Goal: Task Accomplishment & Management: Use online tool/utility

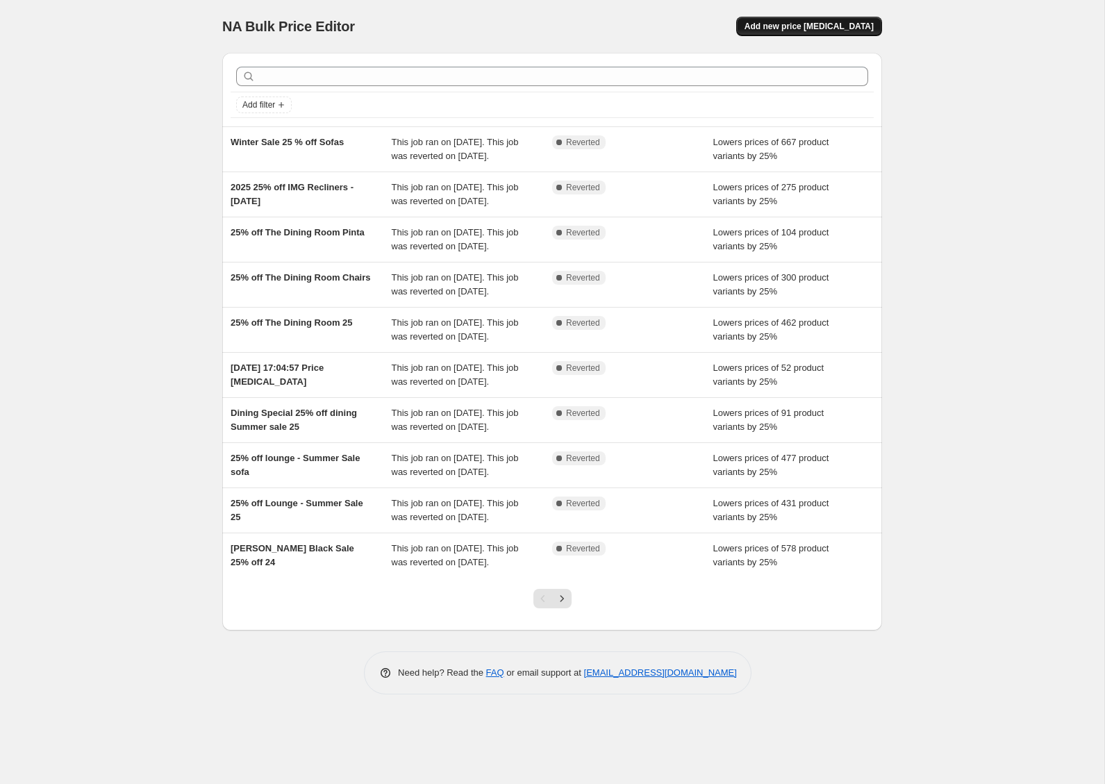
click at [839, 23] on span "Add new price [MEDICAL_DATA]" at bounding box center [809, 26] width 129 height 11
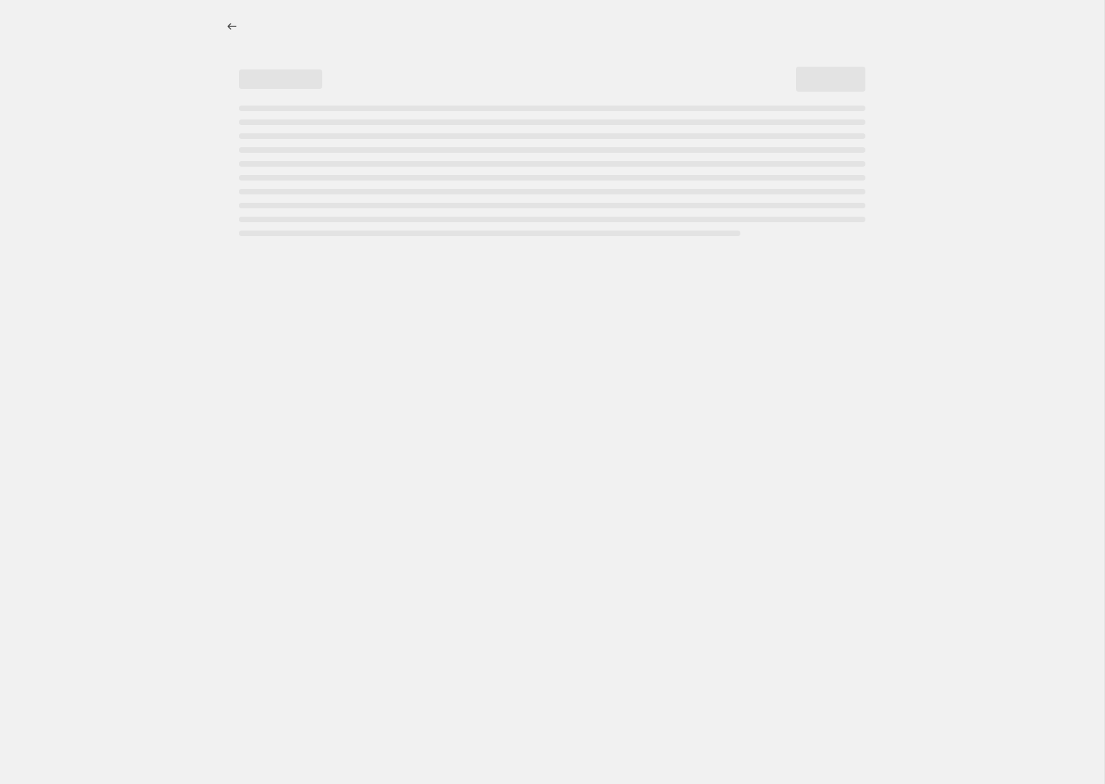
select select "percentage"
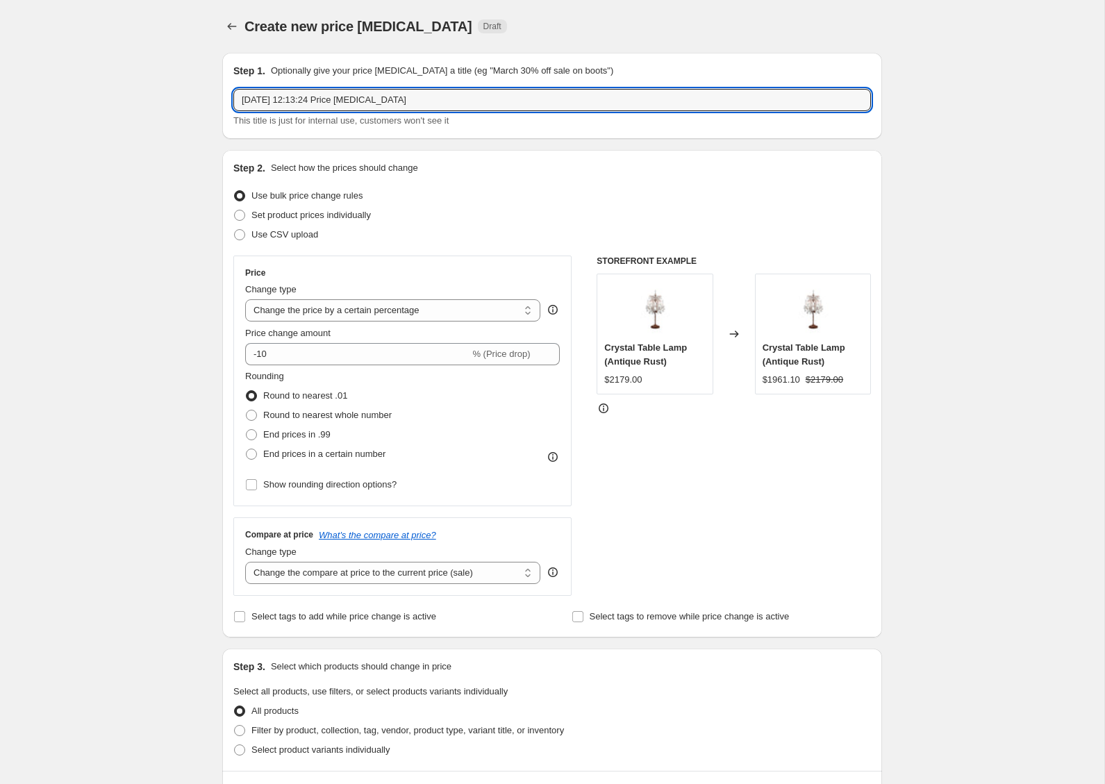
drag, startPoint x: 442, startPoint y: 98, endPoint x: 232, endPoint y: 100, distance: 209.8
click at [232, 100] on div "Step 1. Optionally give your price [MEDICAL_DATA] a title (eg "March 30% off sa…" at bounding box center [552, 96] width 660 height 86
type input "IMG 25% off - [DATE] Home Show Special"
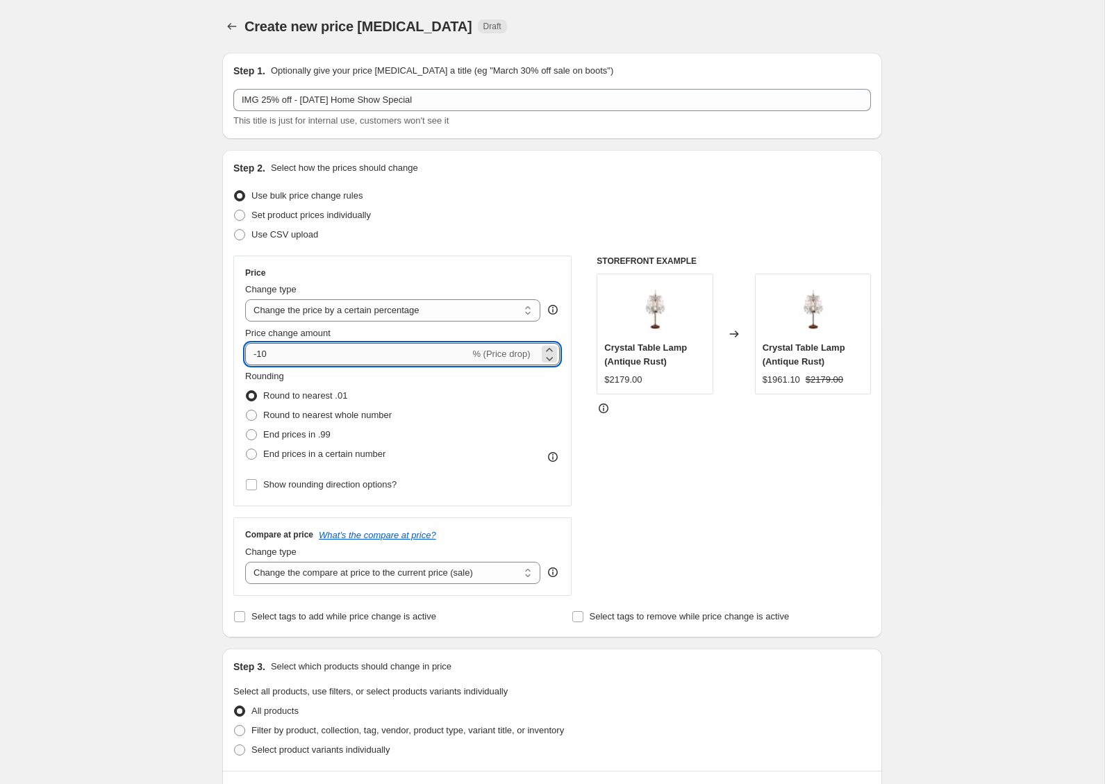
click at [315, 361] on input "-10" at bounding box center [357, 354] width 224 height 22
drag, startPoint x: 304, startPoint y: 359, endPoint x: 258, endPoint y: 356, distance: 45.9
click at [258, 356] on input "-10" at bounding box center [357, 354] width 224 height 22
type input "-25"
click at [216, 356] on div "Step 1. Optionally give your price [MEDICAL_DATA] a title (eg "March 30% off sa…" at bounding box center [546, 673] width 671 height 1263
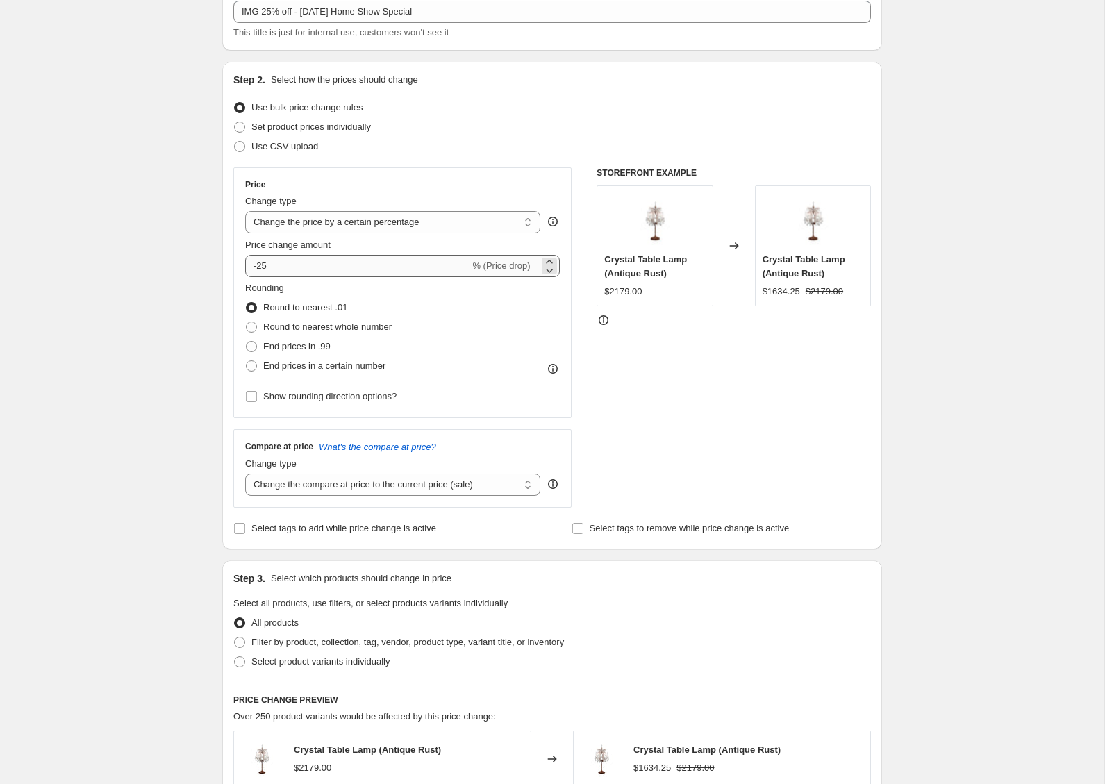
scroll to position [90, 0]
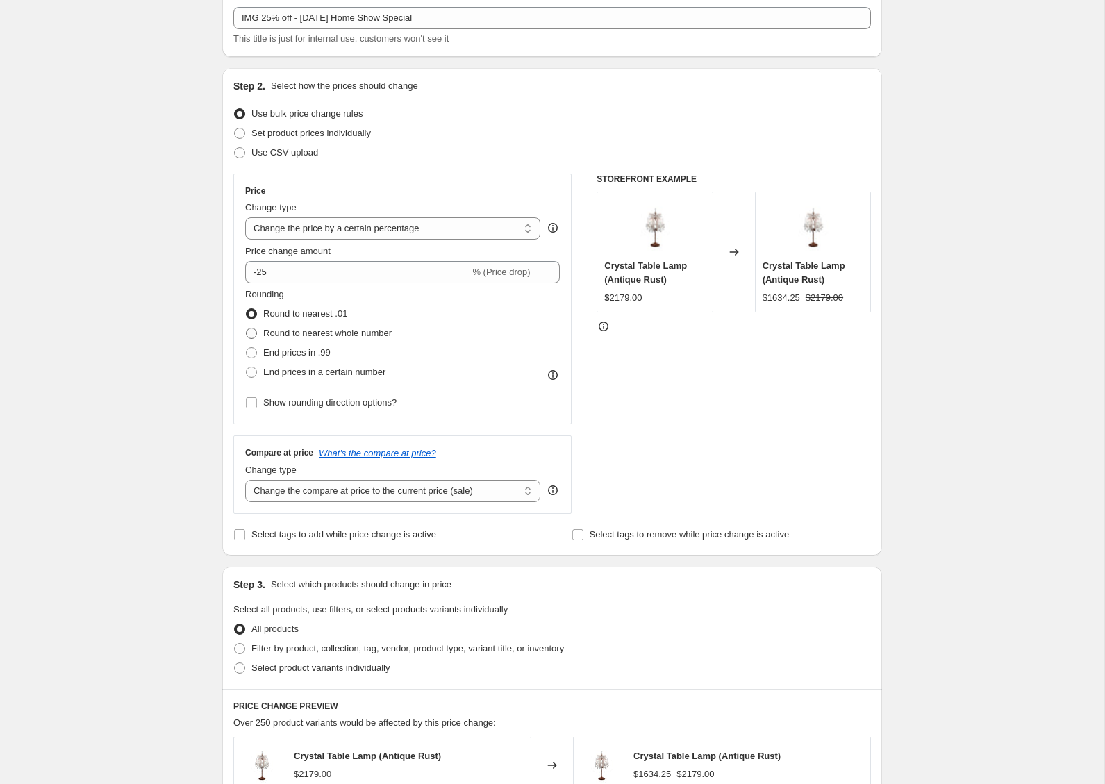
click at [251, 331] on span at bounding box center [251, 333] width 11 height 11
click at [247, 329] on input "Round to nearest whole number" at bounding box center [246, 328] width 1 height 1
radio input "true"
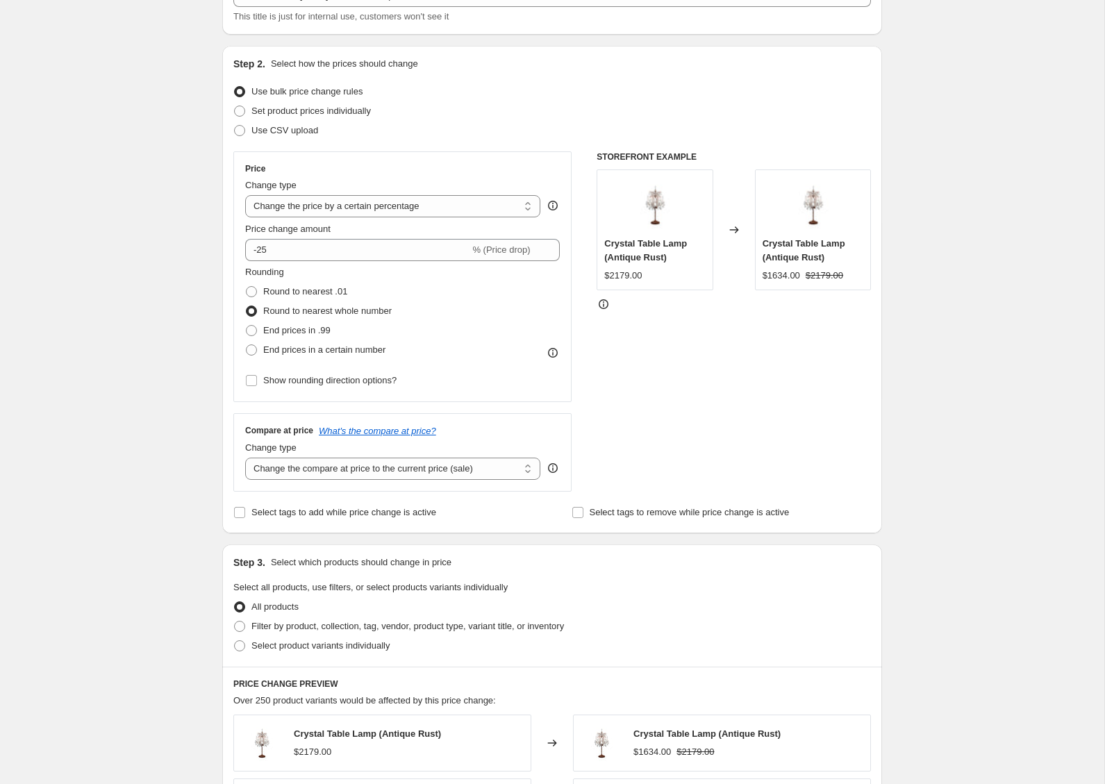
scroll to position [105, 0]
click at [247, 348] on span at bounding box center [251, 349] width 11 height 11
click at [247, 345] on input "End prices in a certain number" at bounding box center [246, 344] width 1 height 1
radio input "true"
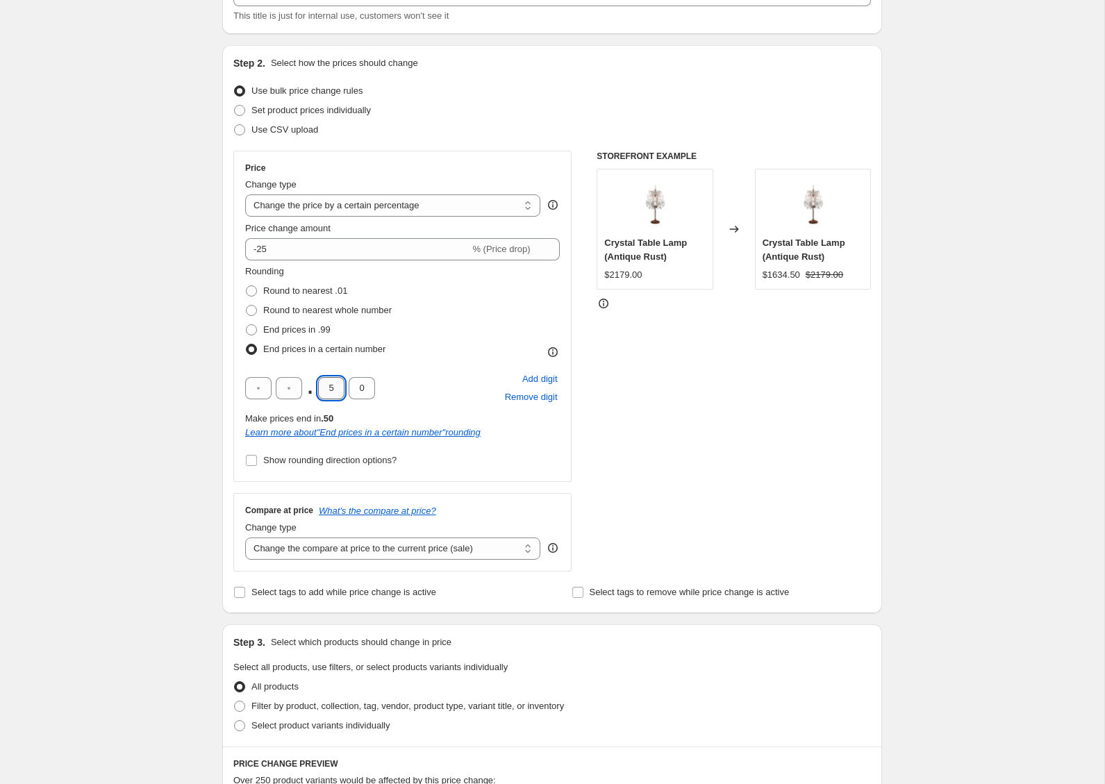
click at [331, 390] on input "5" at bounding box center [331, 388] width 26 height 22
type input "0"
click at [253, 311] on span at bounding box center [251, 310] width 11 height 11
click at [247, 306] on input "Round to nearest whole number" at bounding box center [246, 305] width 1 height 1
radio input "true"
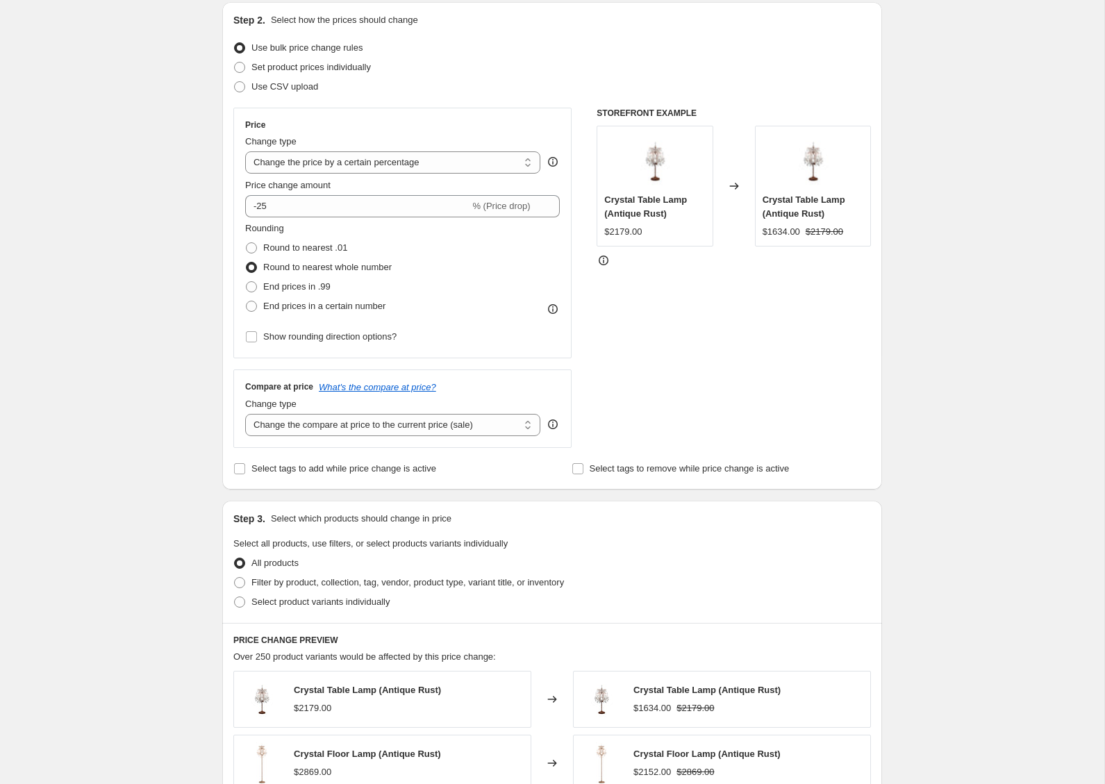
scroll to position [161, 0]
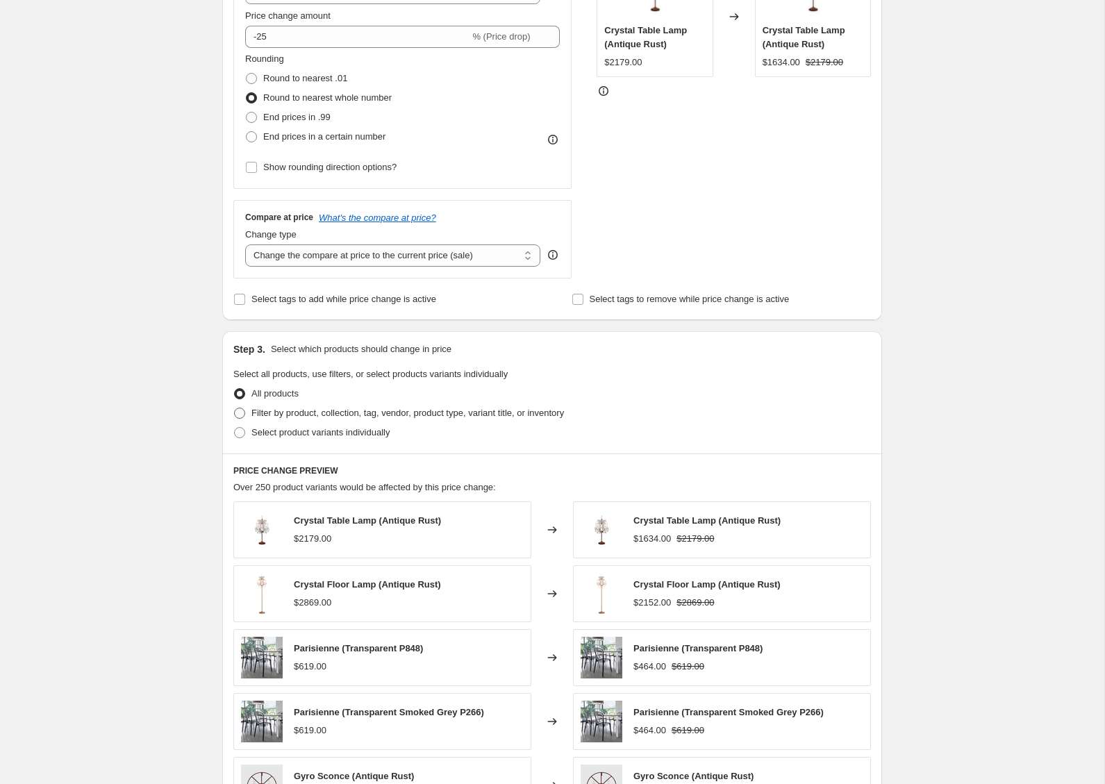
click at [269, 415] on span "Filter by product, collection, tag, vendor, product type, variant title, or inv…" at bounding box center [408, 413] width 313 height 10
click at [235, 409] on input "Filter by product, collection, tag, vendor, product type, variant title, or inv…" at bounding box center [234, 408] width 1 height 1
radio input "true"
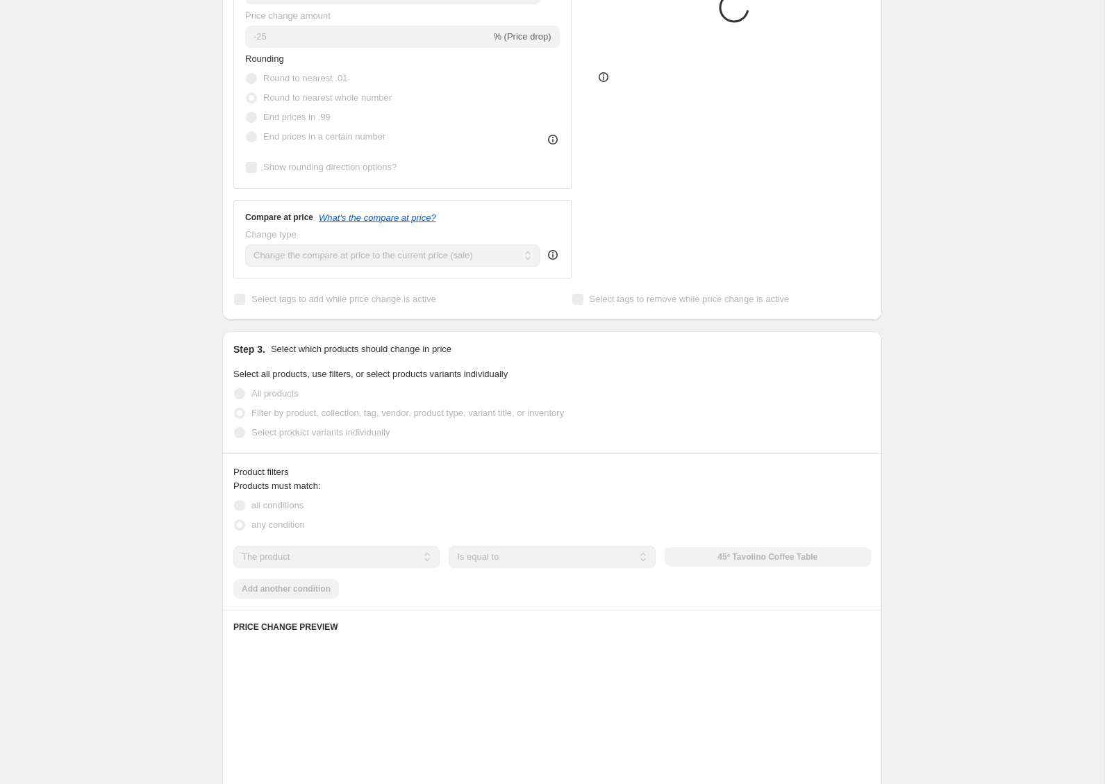
scroll to position [316, 0]
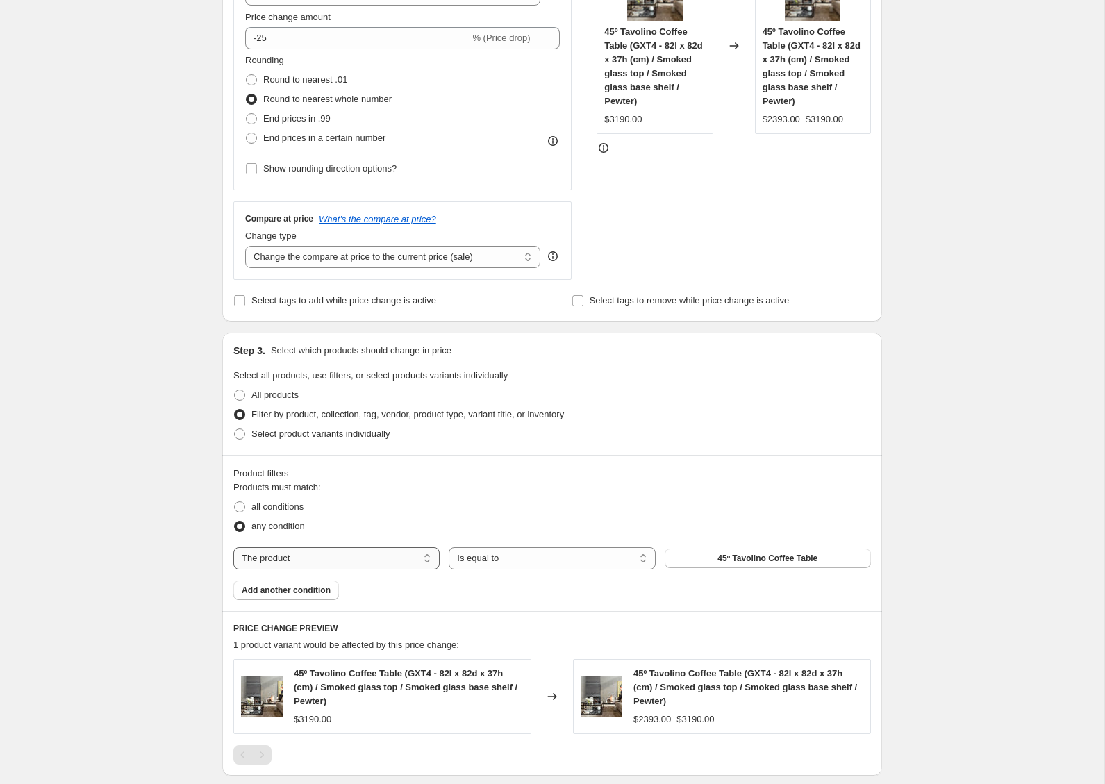
click at [354, 554] on select "The product The product's collection The product's tag The product's vendor The…" at bounding box center [336, 559] width 206 height 22
select select "vendor"
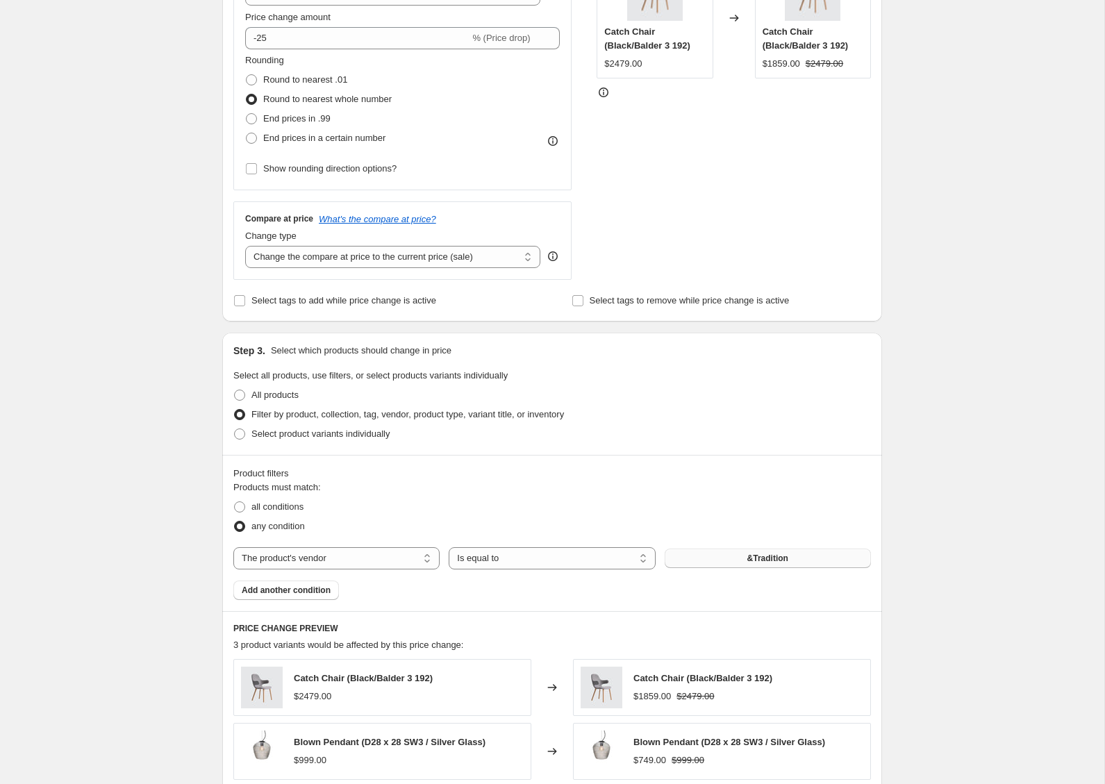
click at [754, 560] on span "&Tradition" at bounding box center [768, 558] width 41 height 11
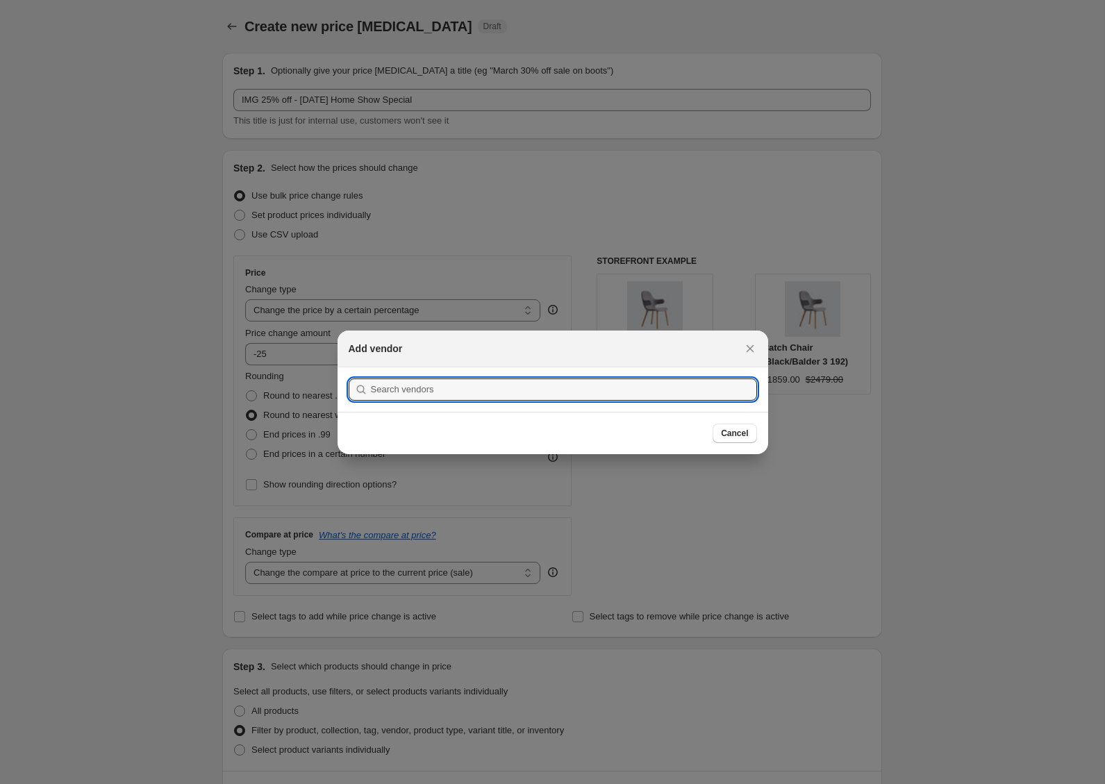
scroll to position [0, 0]
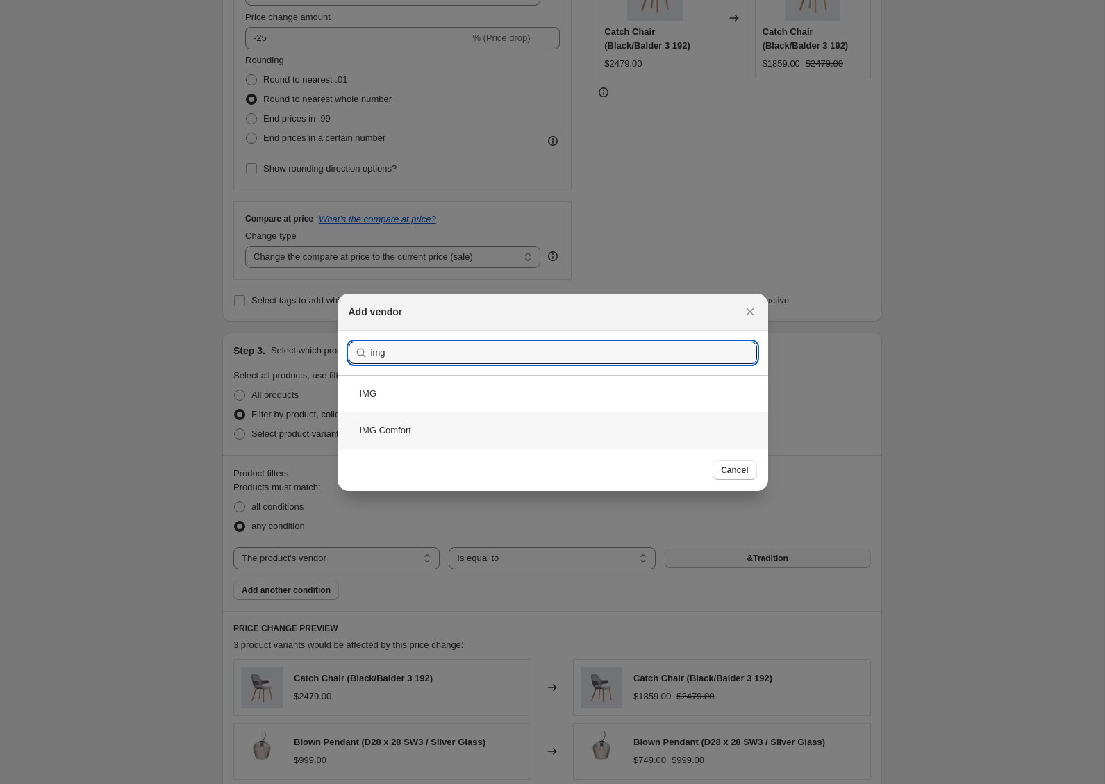
type input "img"
click at [391, 422] on div "IMG Comfort" at bounding box center [553, 430] width 431 height 37
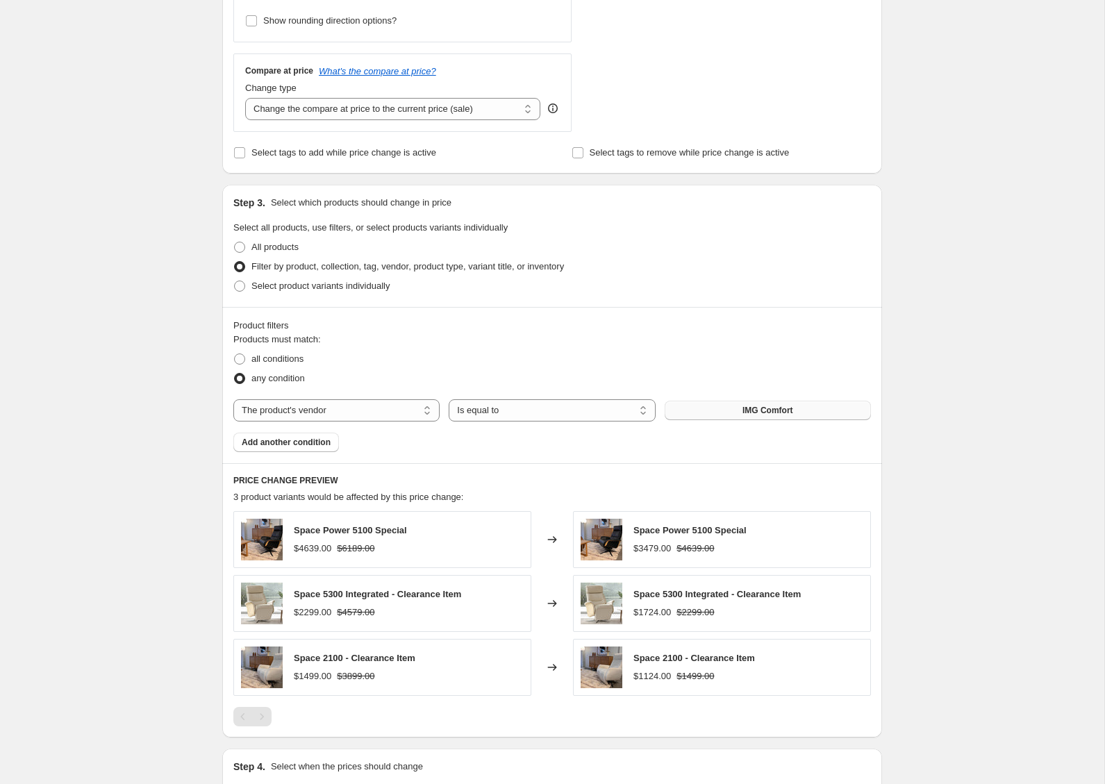
scroll to position [461, 0]
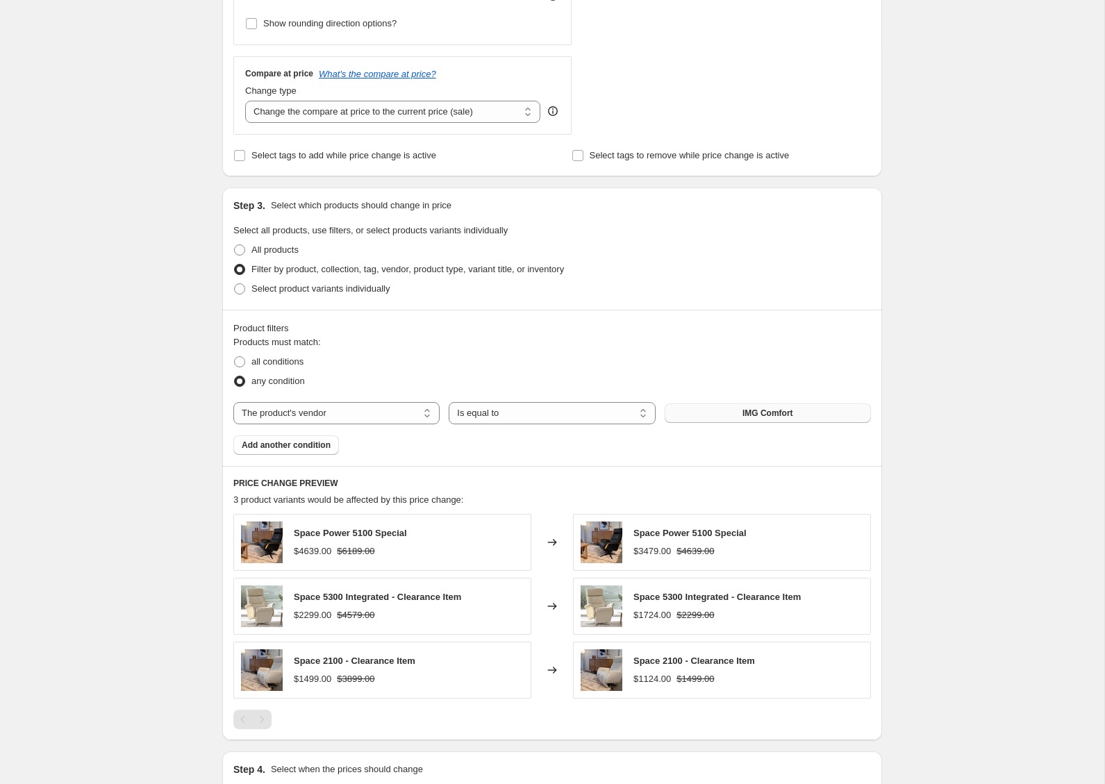
click at [768, 413] on span "IMG Comfort" at bounding box center [768, 413] width 51 height 11
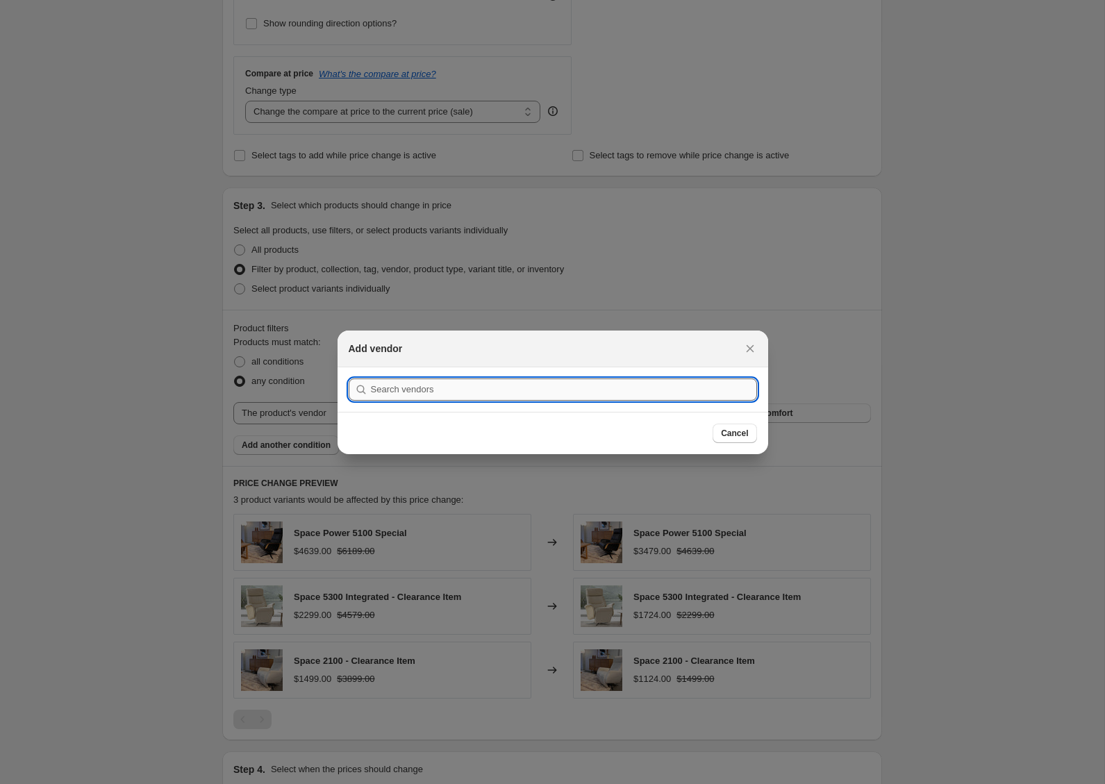
click at [535, 384] on input ":r2j:" at bounding box center [564, 390] width 386 height 22
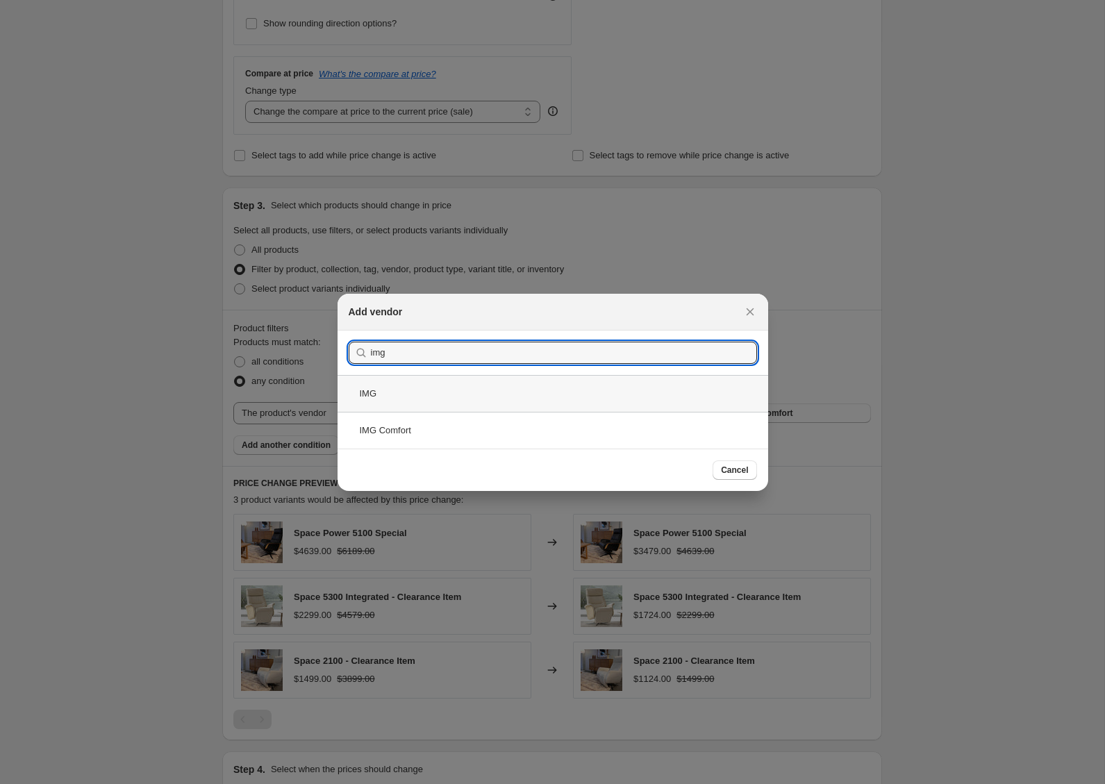
type input "img"
click at [400, 397] on div "IMG" at bounding box center [553, 393] width 431 height 37
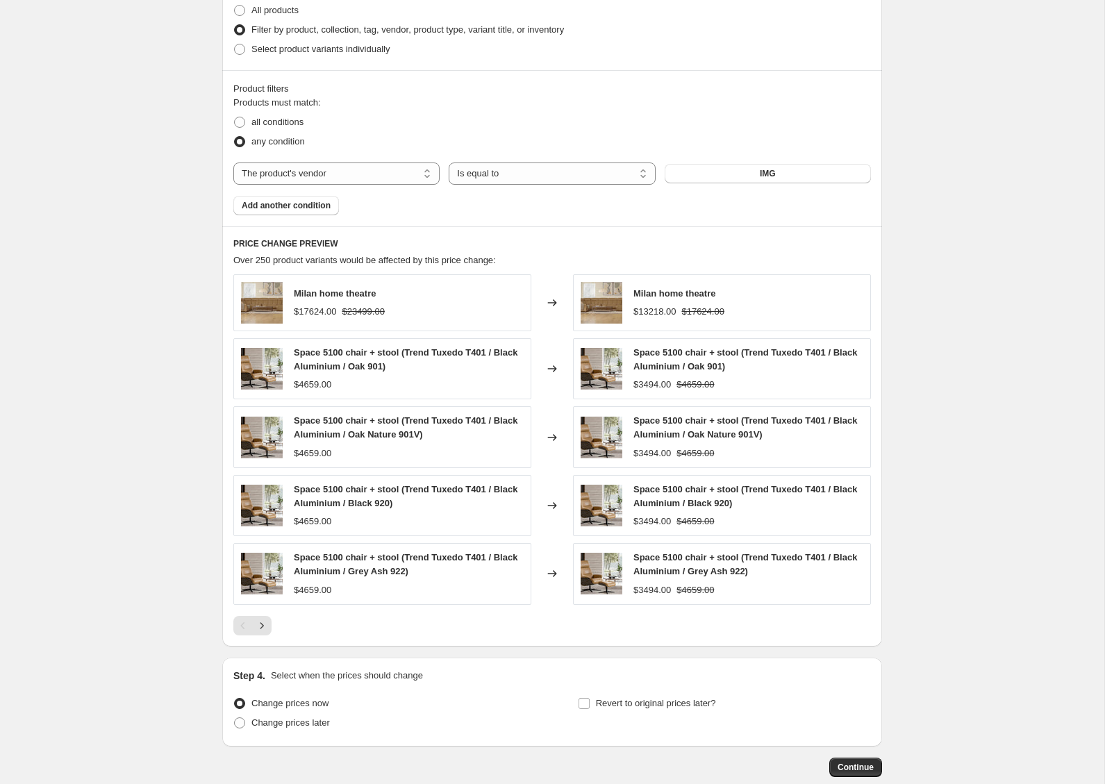
scroll to position [778, 0]
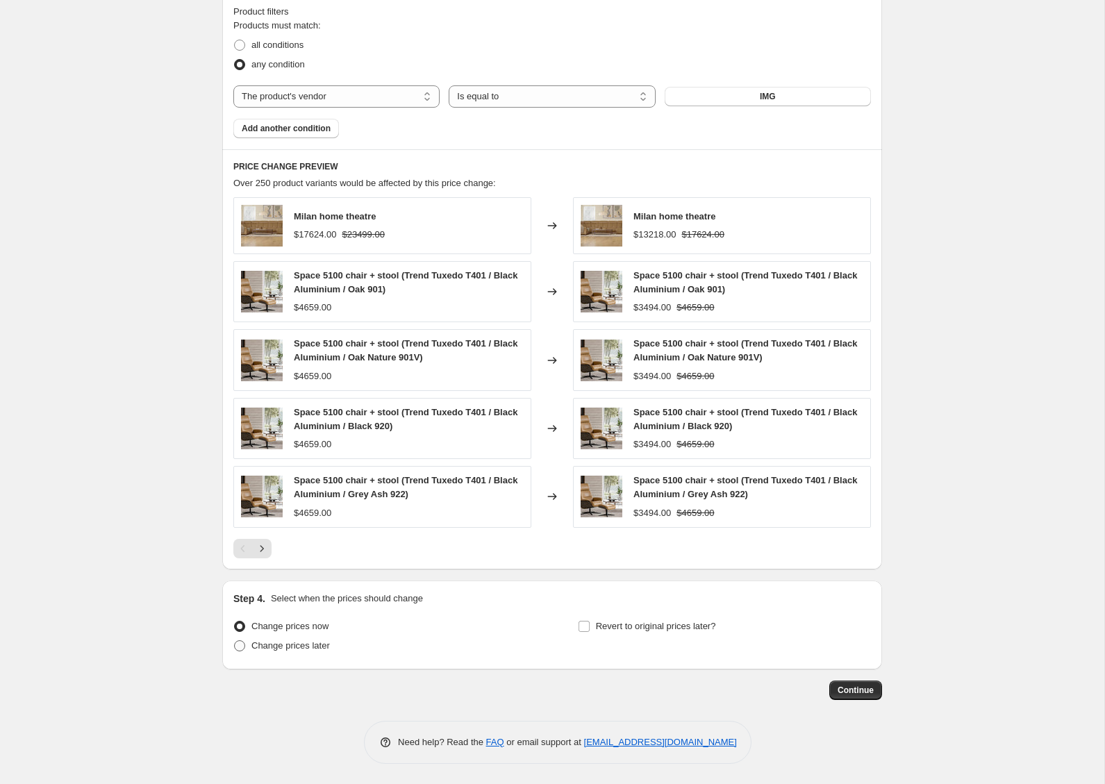
click at [265, 646] on span "Change prices later" at bounding box center [291, 646] width 79 height 10
click at [235, 641] on input "Change prices later" at bounding box center [234, 641] width 1 height 1
radio input "true"
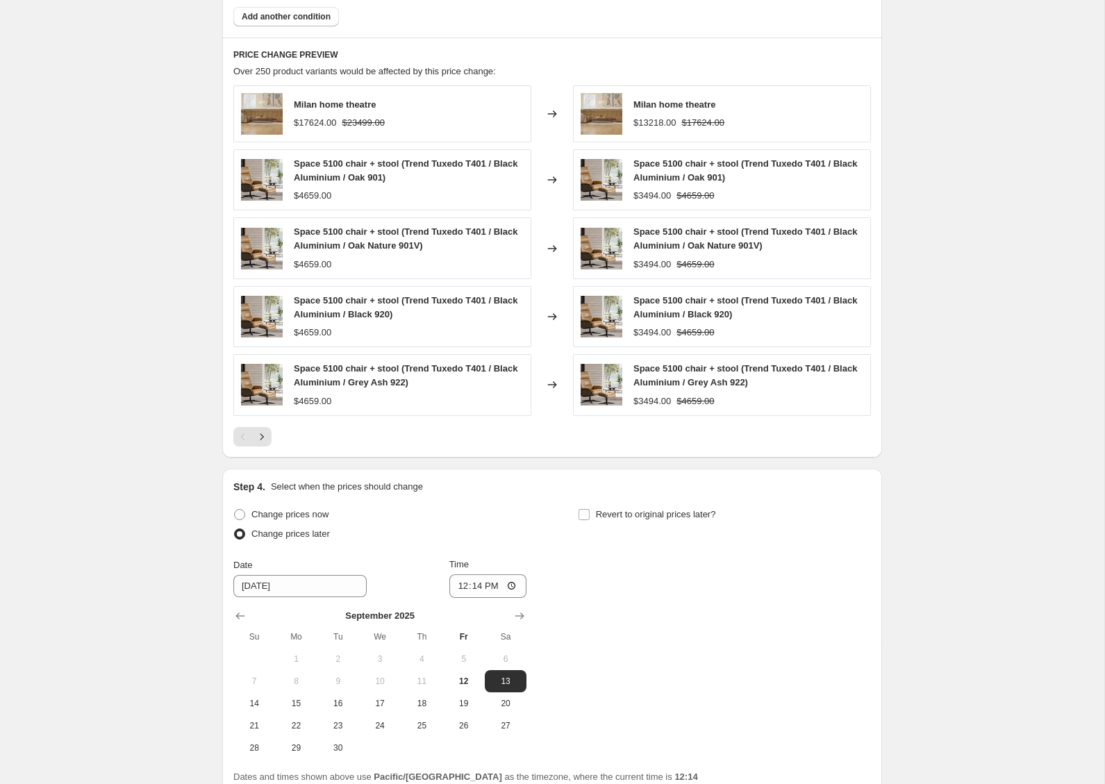
scroll to position [921, 0]
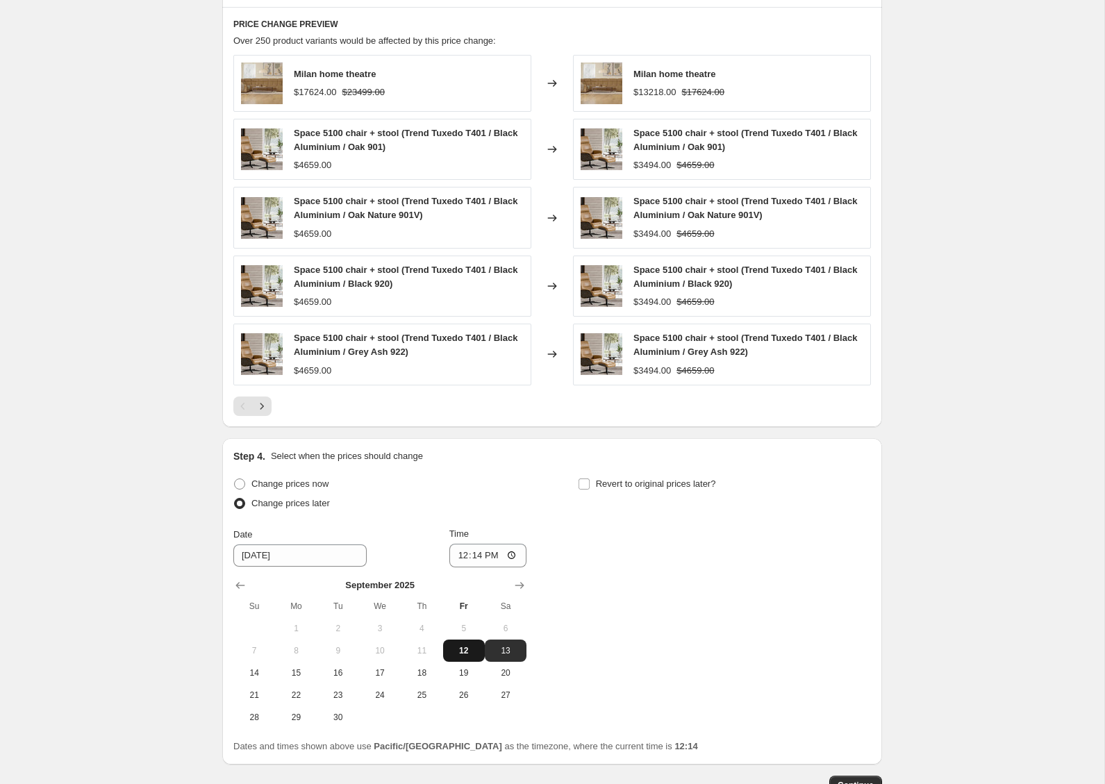
click at [462, 644] on button "12" at bounding box center [464, 651] width 42 height 22
type input "9/12/2025"
click at [477, 552] on input "12:14" at bounding box center [489, 556] width 78 height 24
click at [461, 555] on input "12:14" at bounding box center [489, 556] width 78 height 24
click at [478, 558] on input "14:14" at bounding box center [489, 556] width 78 height 24
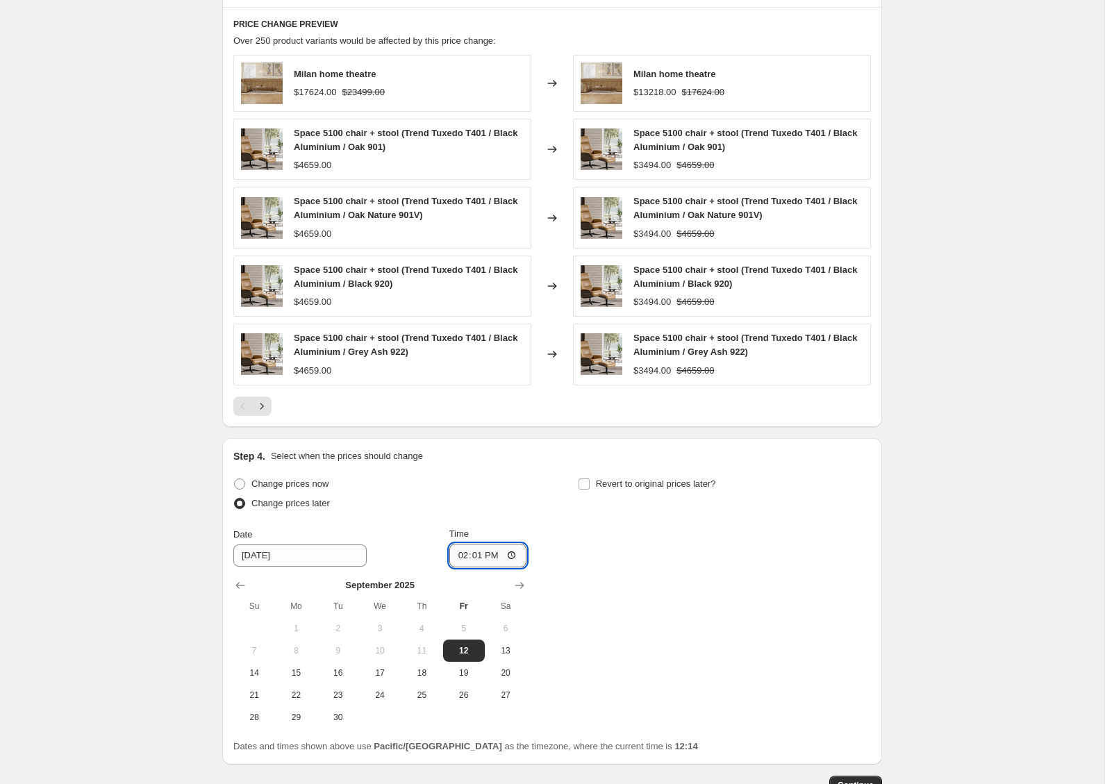
type input "14:15"
click at [568, 573] on div "Change prices now Change prices later Date 9/12/2025 Time 14:15 September 2025 …" at bounding box center [552, 602] width 638 height 254
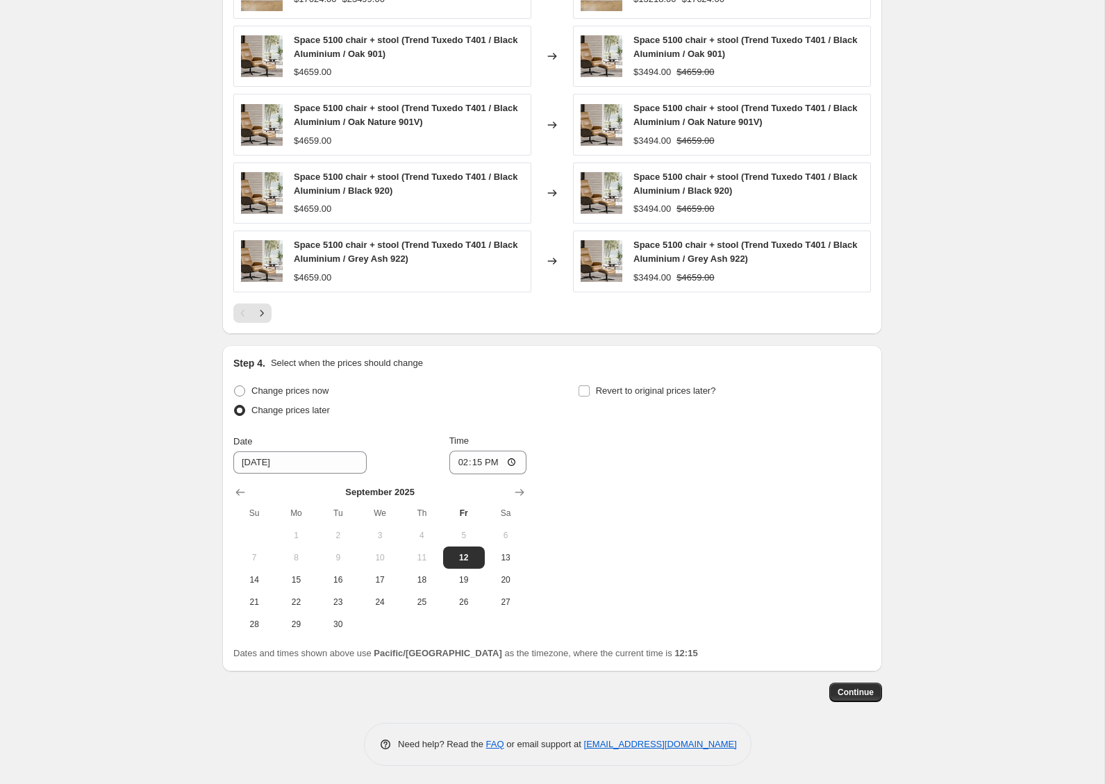
scroll to position [654, 0]
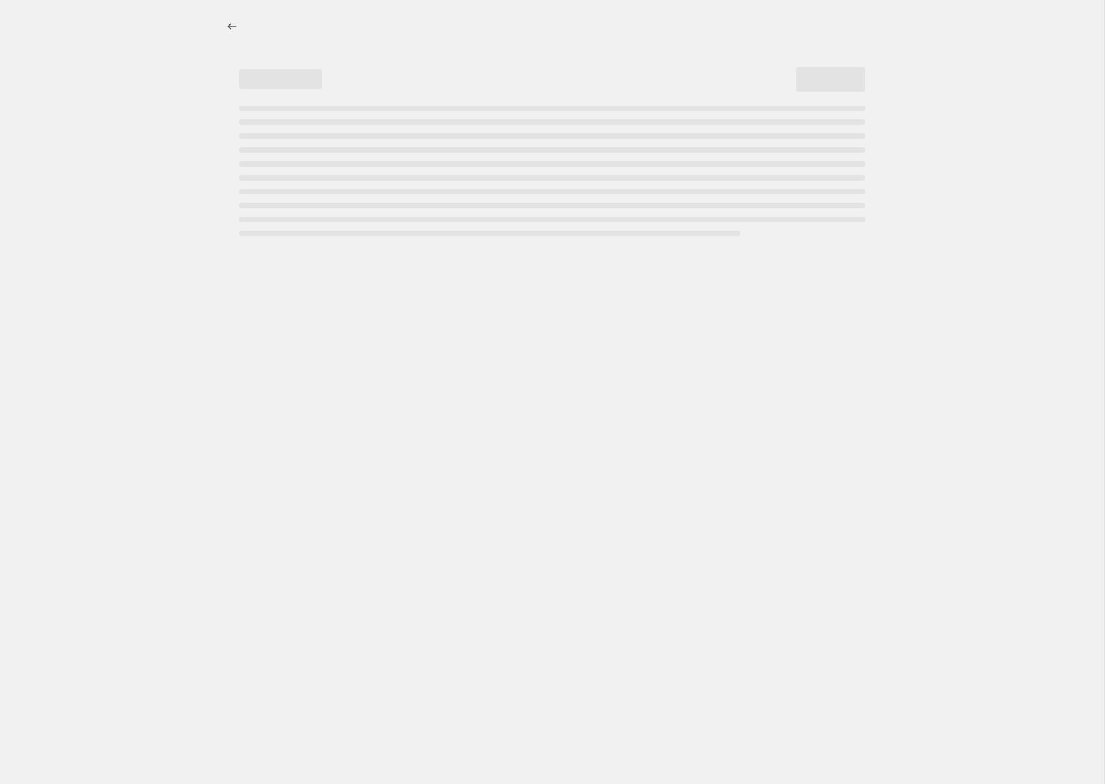
select select "percentage"
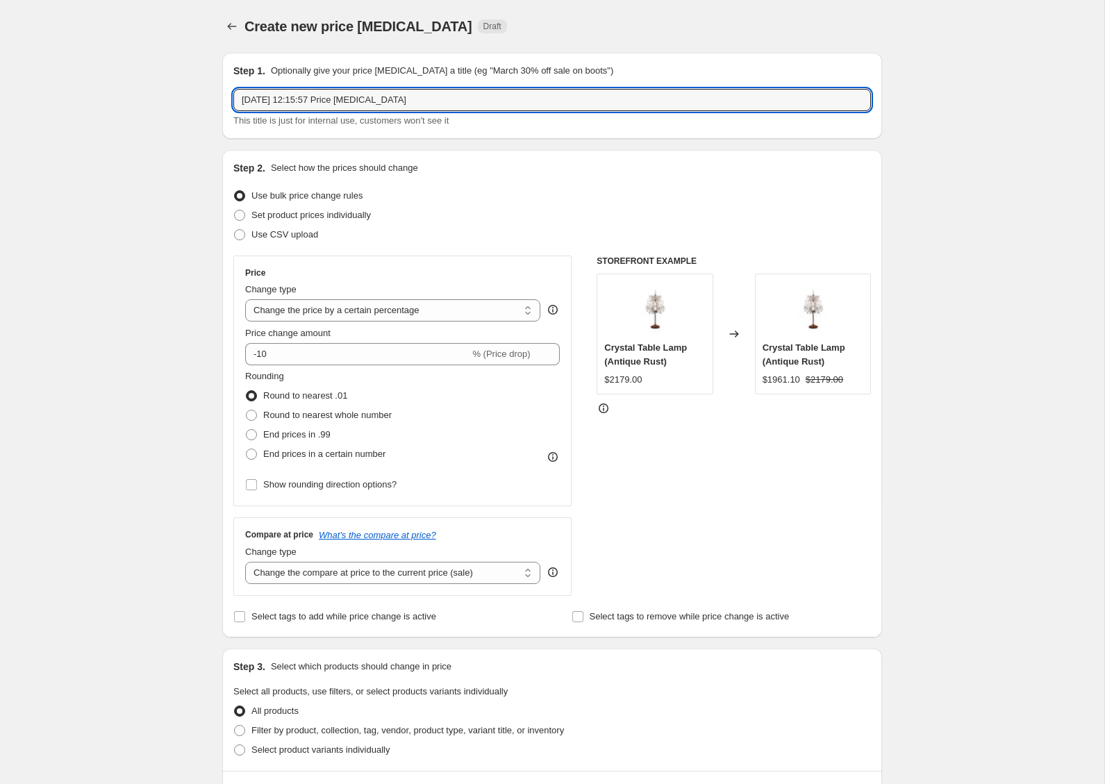
drag, startPoint x: 439, startPoint y: 99, endPoint x: 149, endPoint y: 95, distance: 290.5
click at [147, 94] on div "Create new price [MEDICAL_DATA]. This page is ready Create new price [MEDICAL_D…" at bounding box center [552, 694] width 1105 height 1389
click at [261, 101] on input "IMG [DATE]" at bounding box center [552, 100] width 638 height 22
type input "IMG 25% off [DATE]"
click at [472, 192] on div "Use bulk price change rules" at bounding box center [552, 195] width 638 height 19
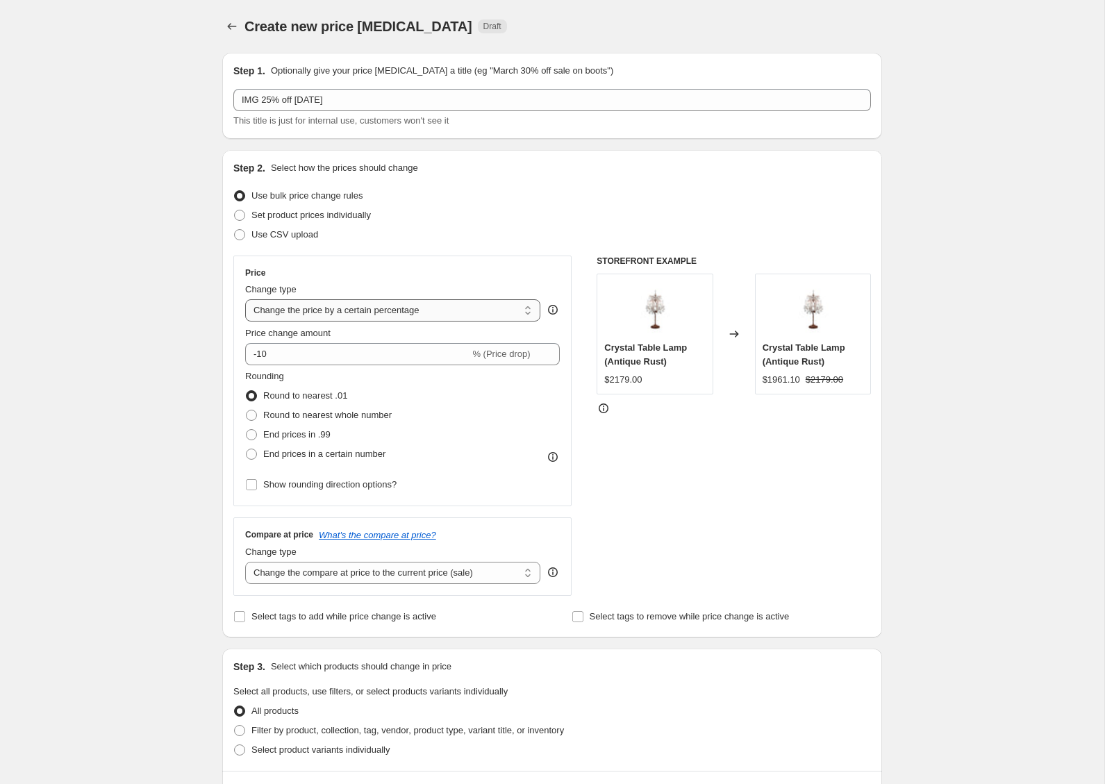
click at [343, 307] on select "Change the price to a certain amount Change the price by a certain amount Chang…" at bounding box center [392, 310] width 295 height 22
click at [314, 351] on input "-10" at bounding box center [357, 354] width 224 height 22
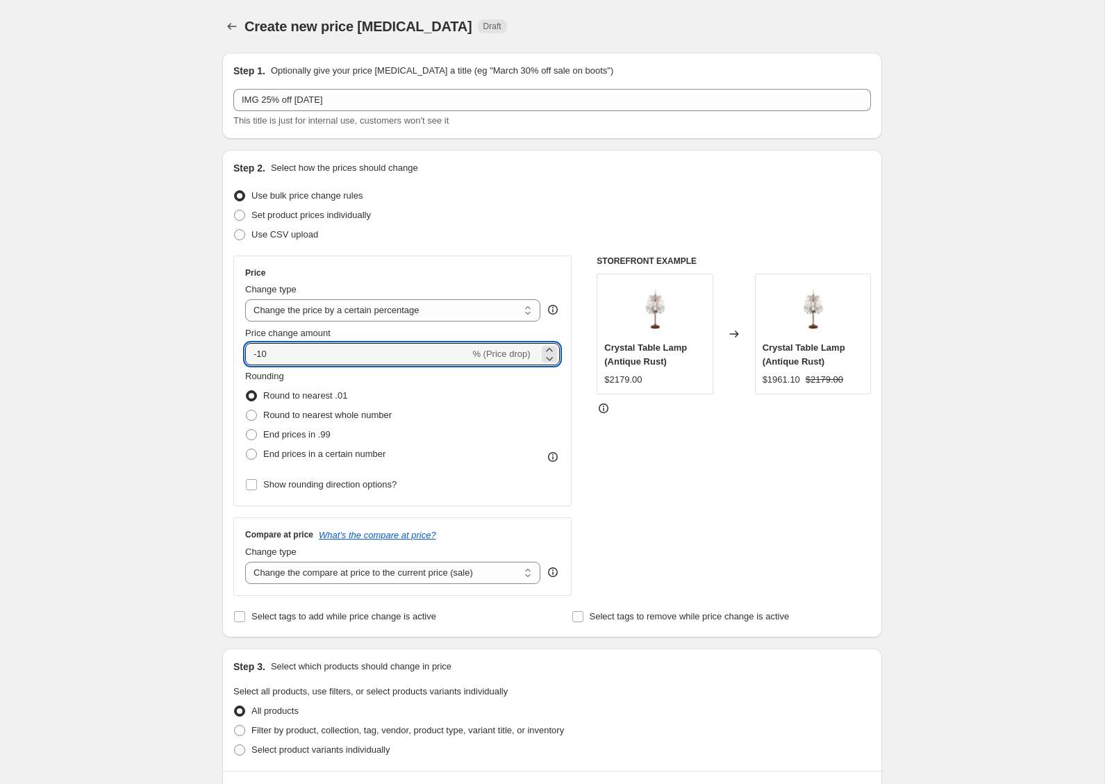
drag, startPoint x: 302, startPoint y: 355, endPoint x: 237, endPoint y: 356, distance: 64.6
click at [238, 355] on div "Price Change type Change the price to a certain amount Change the price by a ce…" at bounding box center [402, 381] width 338 height 251
click at [312, 352] on input "-10" at bounding box center [357, 354] width 224 height 22
drag, startPoint x: 258, startPoint y: 354, endPoint x: 274, endPoint y: 354, distance: 16.0
click at [274, 354] on input "-10" at bounding box center [357, 354] width 224 height 22
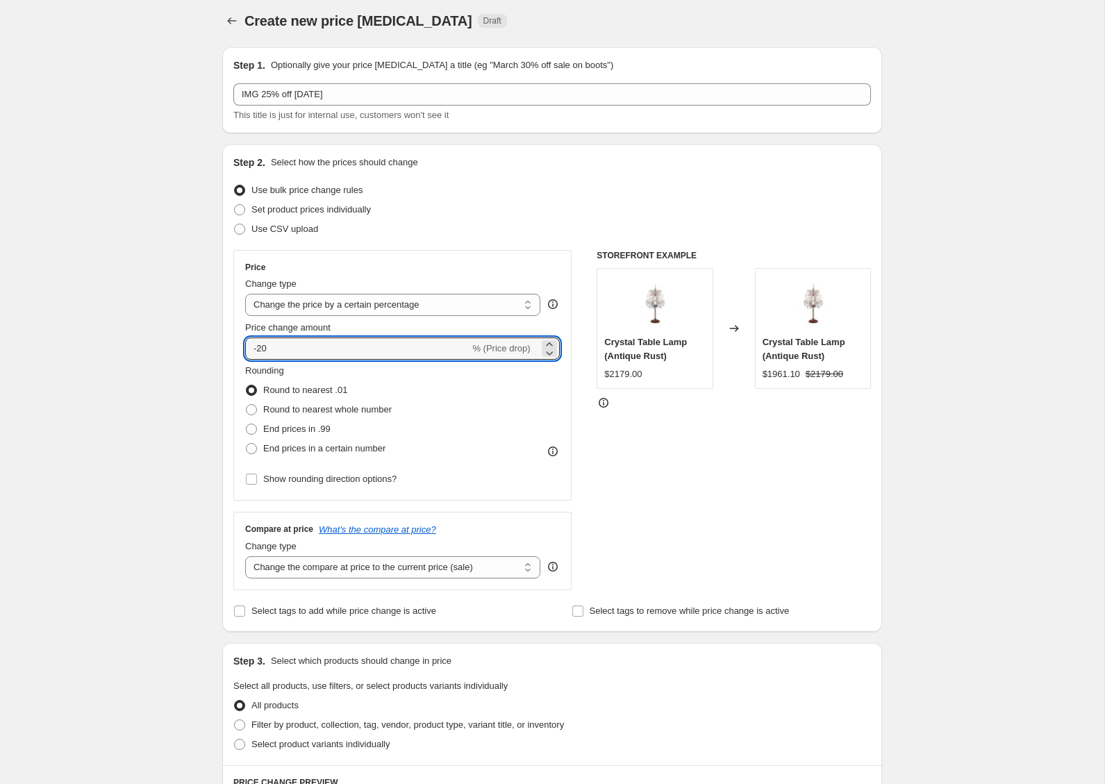
scroll to position [7, 0]
type input "-25"
click at [196, 353] on div "Create new price [MEDICAL_DATA]. This page is ready Create new price [MEDICAL_D…" at bounding box center [552, 687] width 1105 height 1389
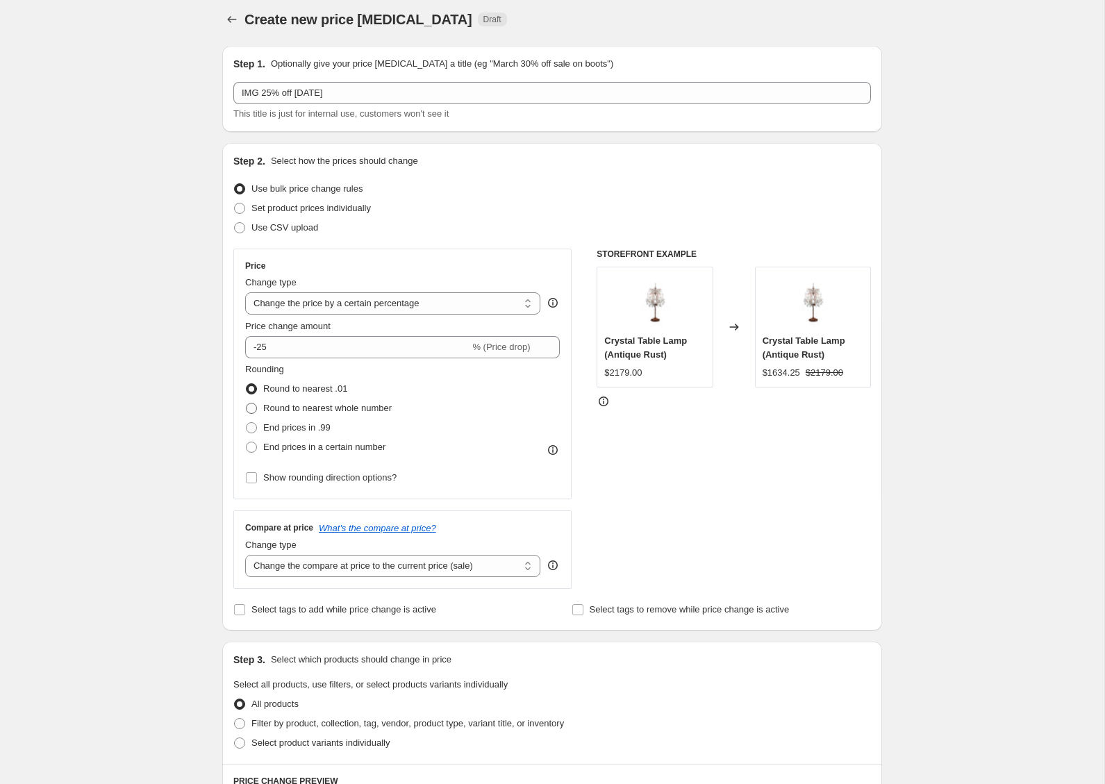
click at [296, 405] on span "Round to nearest whole number" at bounding box center [327, 408] width 129 height 10
click at [247, 404] on input "Round to nearest whole number" at bounding box center [246, 403] width 1 height 1
radio input "true"
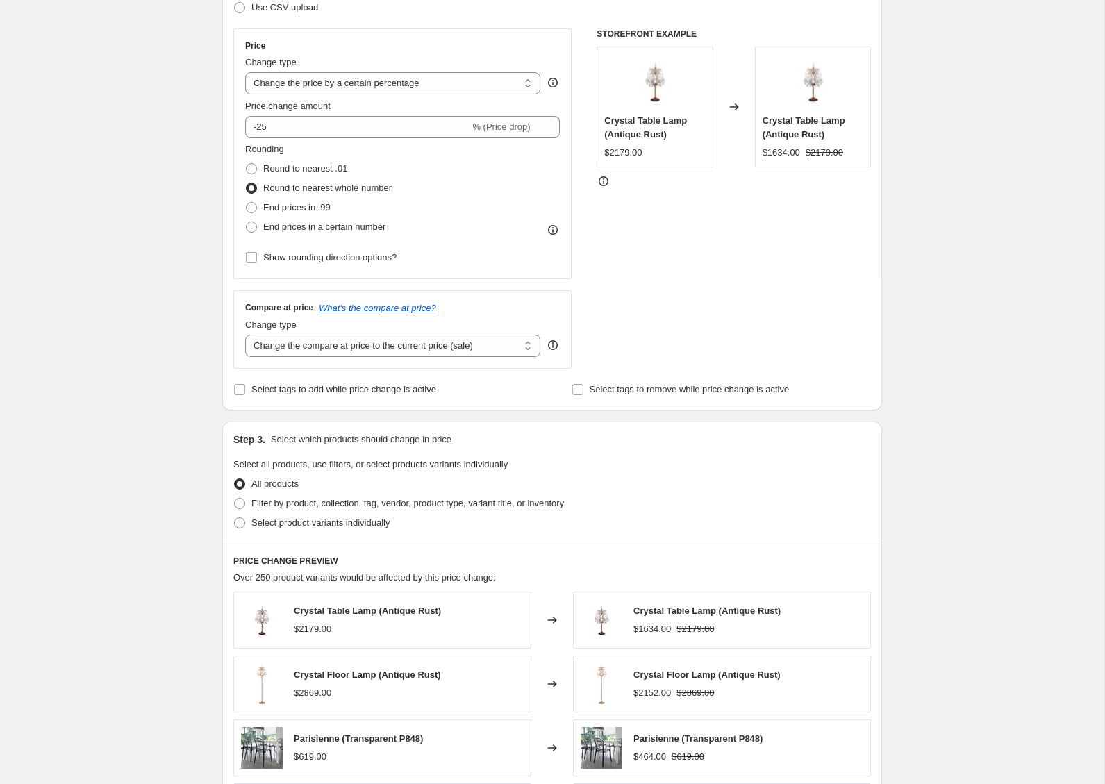
scroll to position [229, 0]
click at [291, 390] on span "Select tags to add while price change is active" at bounding box center [344, 388] width 185 height 10
click at [245, 390] on input "Select tags to add while price change is active" at bounding box center [239, 388] width 11 height 11
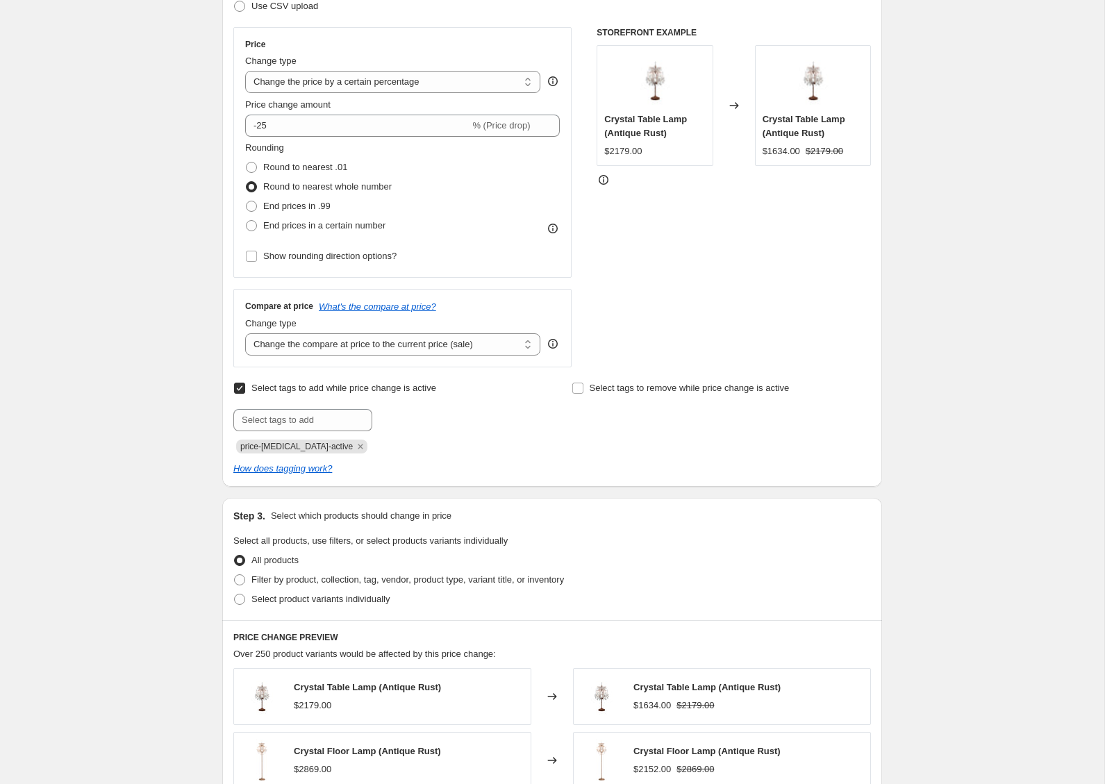
click at [286, 390] on span "Select tags to add while price change is active" at bounding box center [344, 388] width 185 height 10
click at [245, 390] on input "Select tags to add while price change is active" at bounding box center [239, 388] width 11 height 11
checkbox input "false"
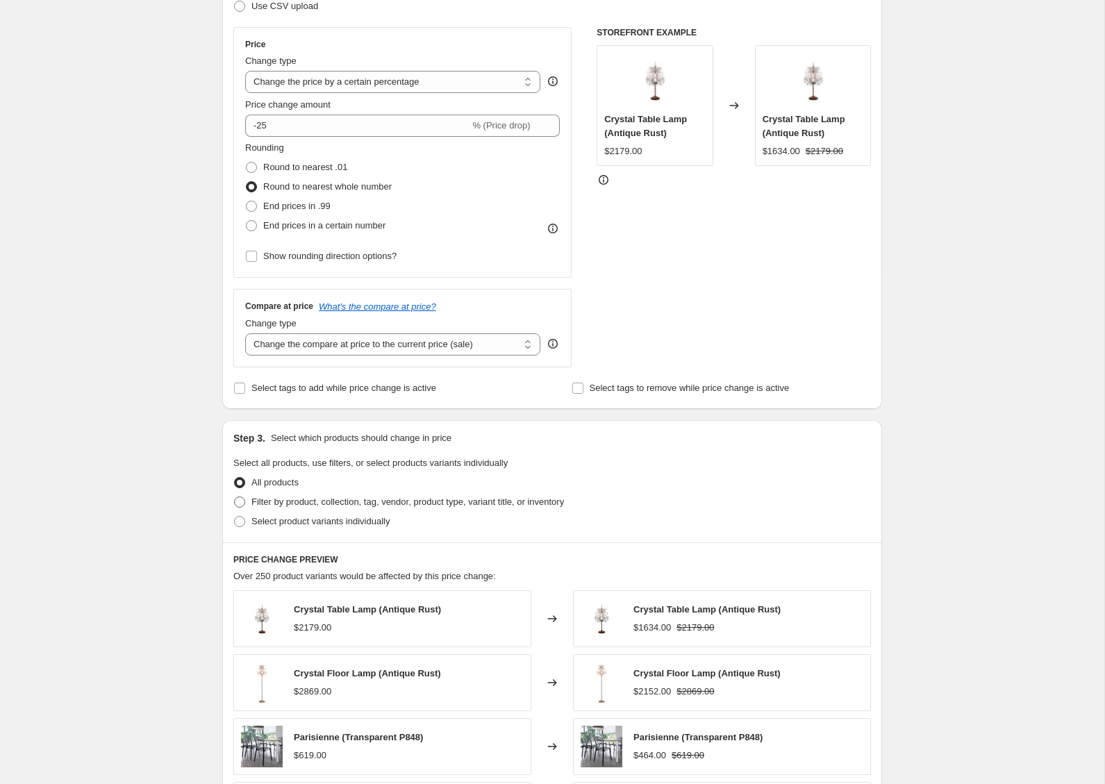
click at [297, 502] on span "Filter by product, collection, tag, vendor, product type, variant title, or inv…" at bounding box center [408, 502] width 313 height 10
click at [235, 497] on input "Filter by product, collection, tag, vendor, product type, variant title, or inv…" at bounding box center [234, 497] width 1 height 1
radio input "true"
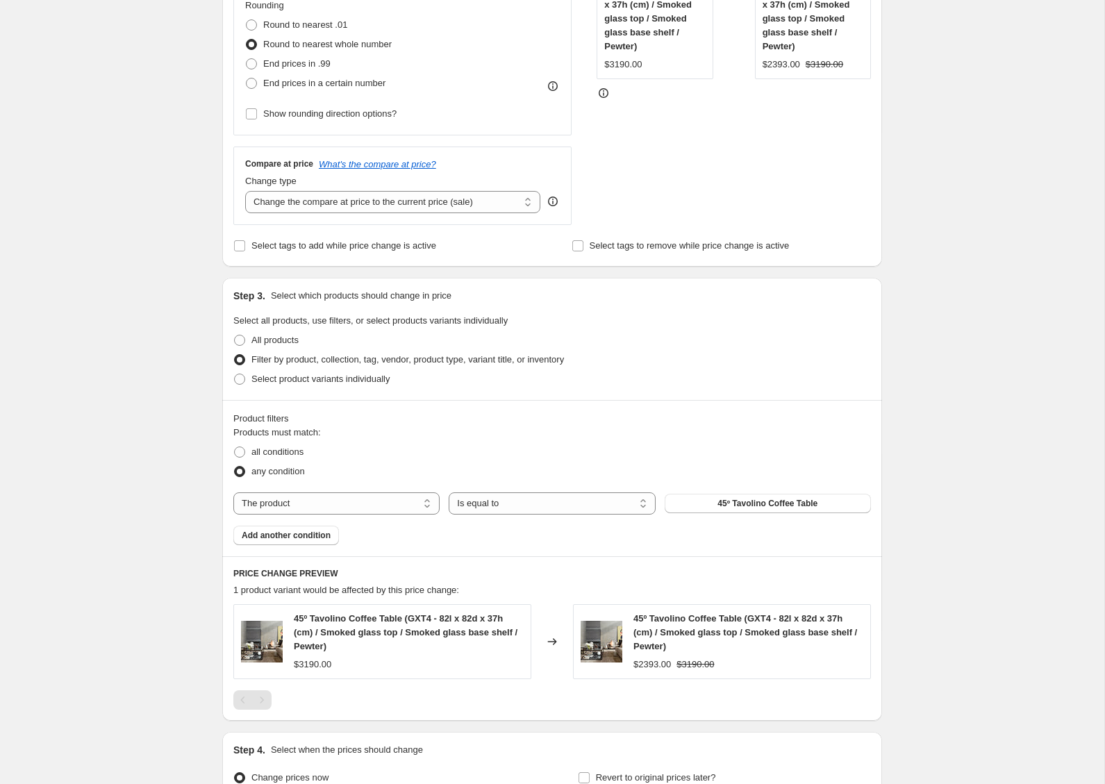
scroll to position [373, 0]
click at [360, 498] on select "The product The product's collection The product's tag The product's vendor The…" at bounding box center [336, 502] width 206 height 22
select select "vendor"
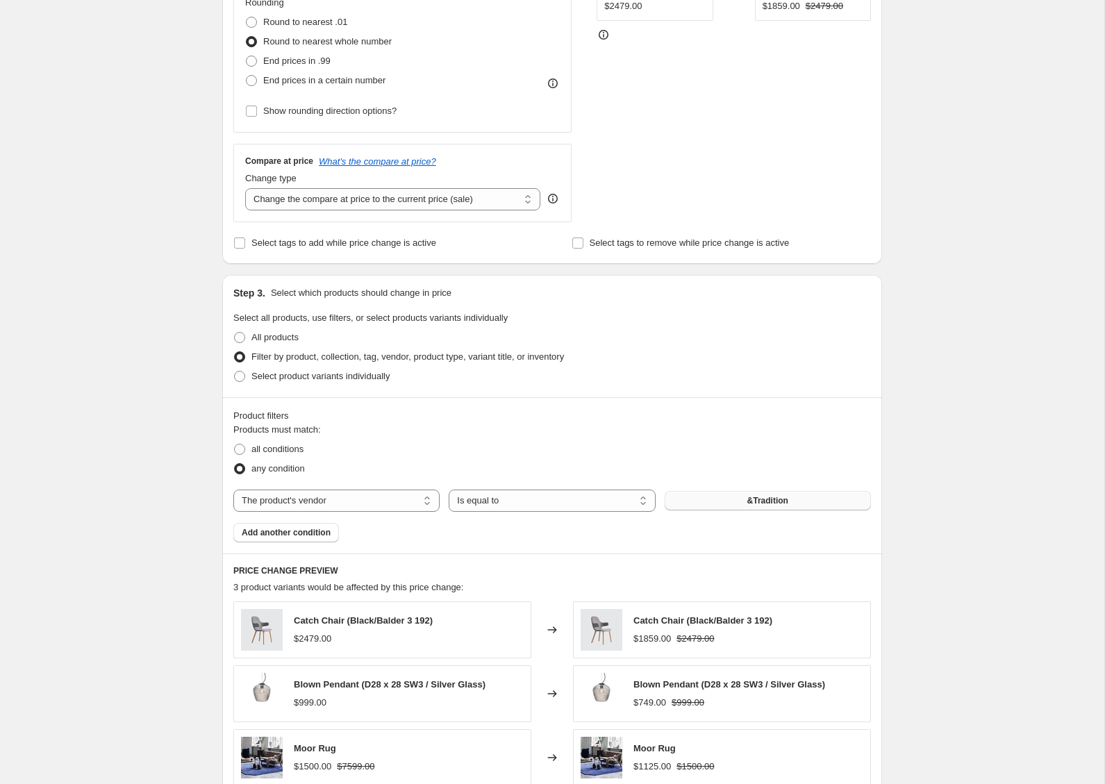
scroll to position [375, 0]
click at [756, 503] on span "&Tradition" at bounding box center [768, 500] width 41 height 11
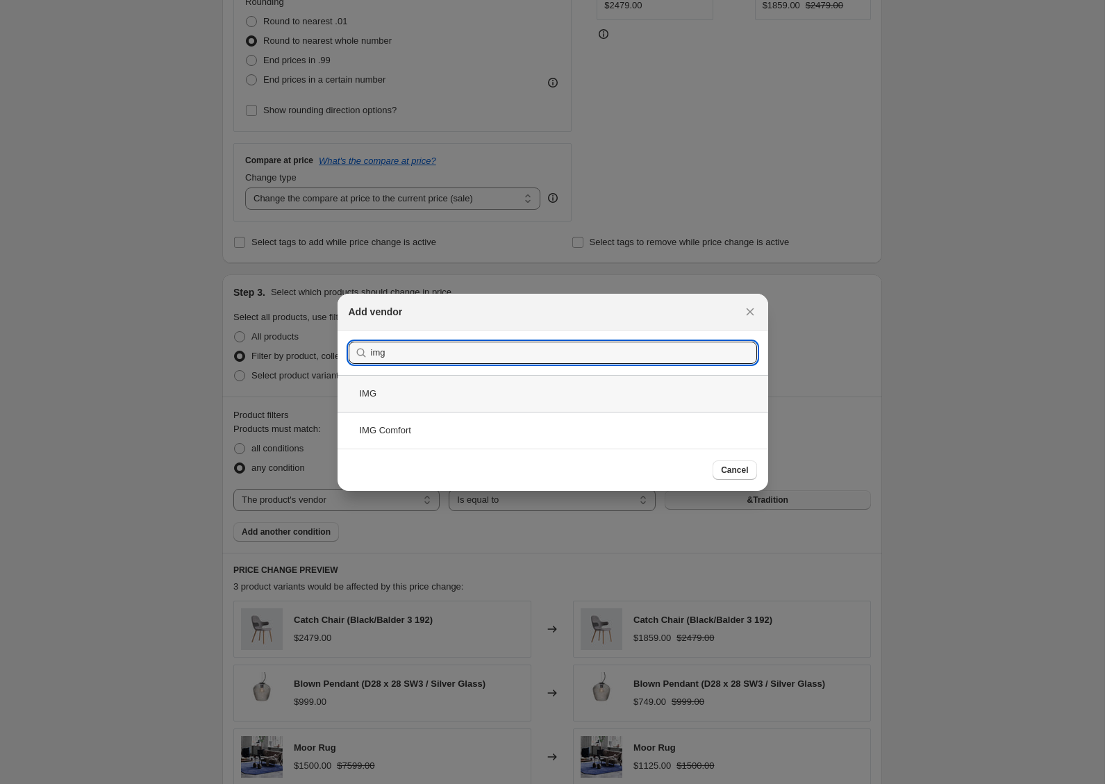
type input "img"
click at [400, 391] on div "IMG" at bounding box center [553, 393] width 431 height 37
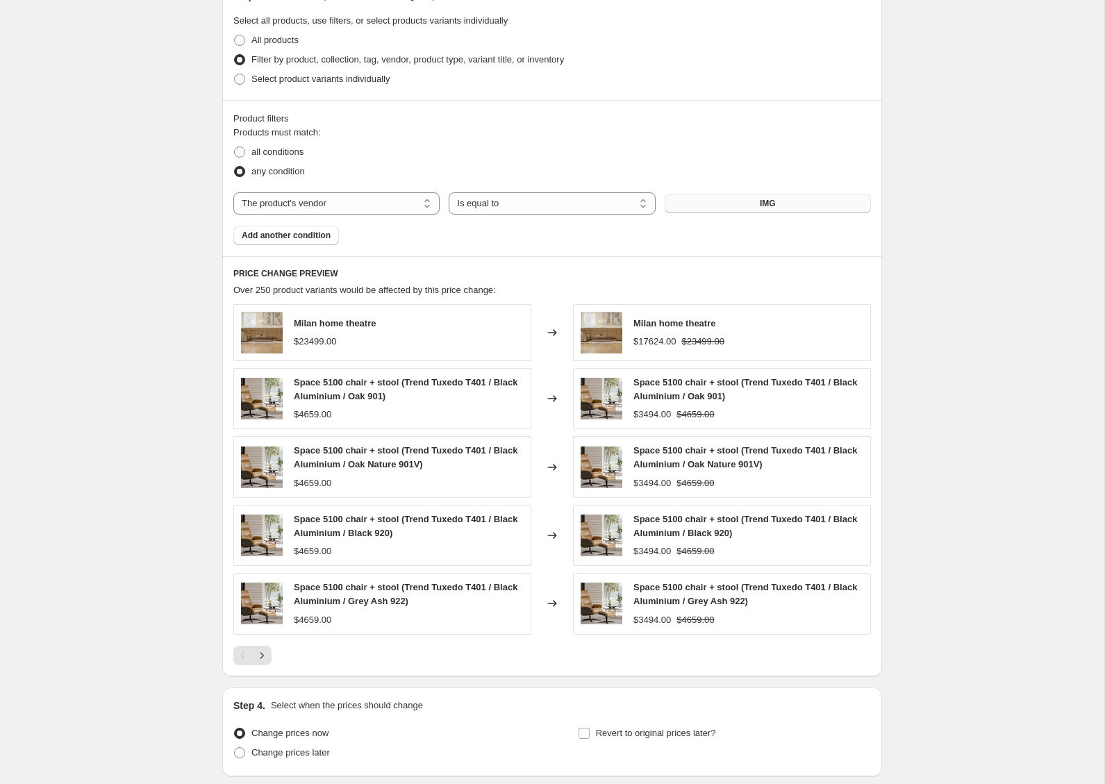
scroll to position [685, 0]
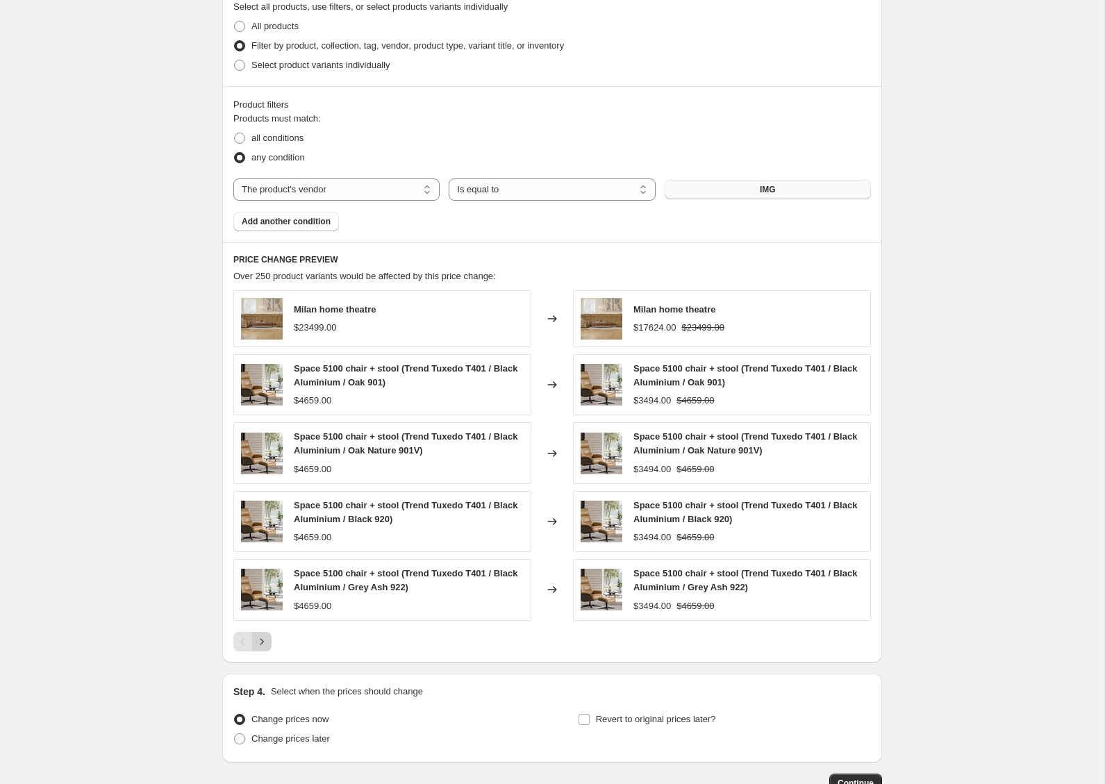
click at [261, 641] on icon "Next" at bounding box center [262, 642] width 14 height 14
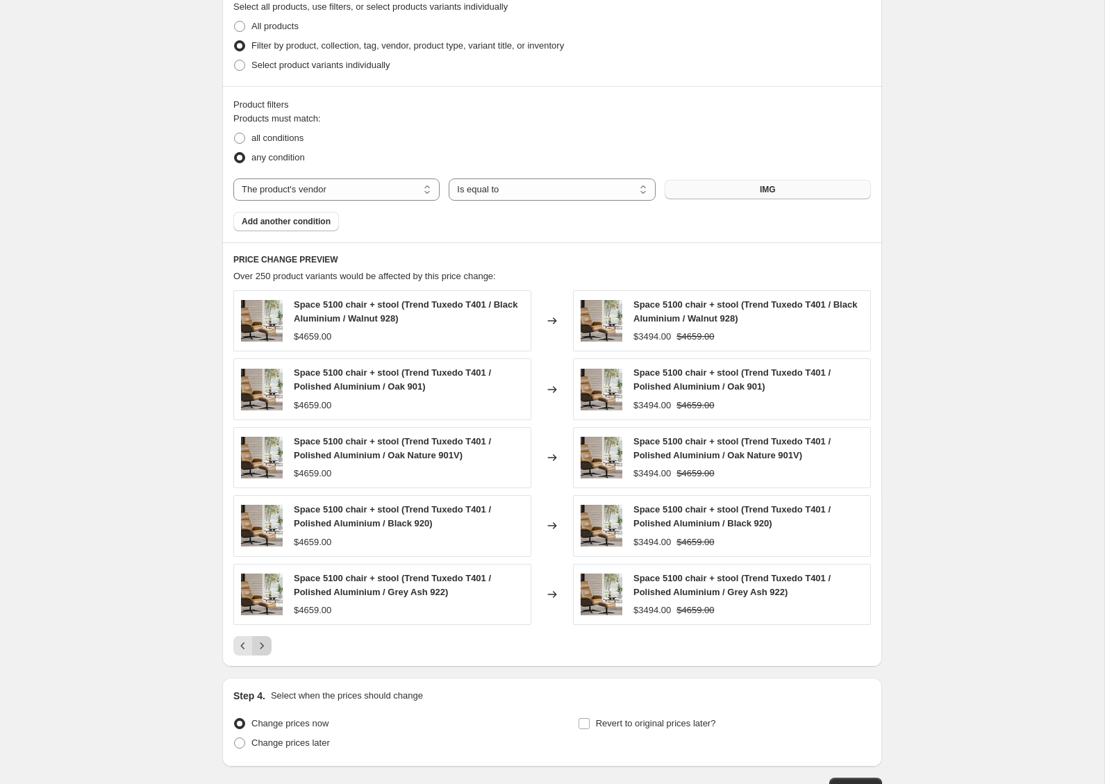
click at [261, 641] on icon "Next" at bounding box center [262, 646] width 14 height 14
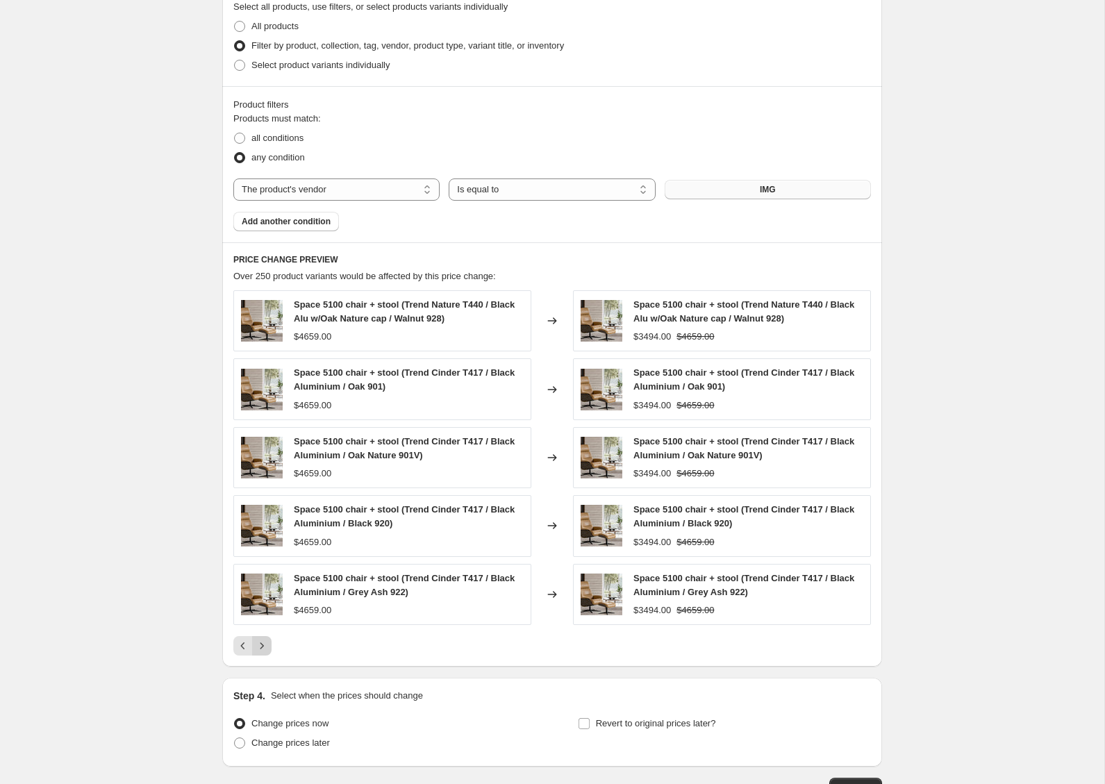
click at [261, 641] on icon "Next" at bounding box center [262, 646] width 14 height 14
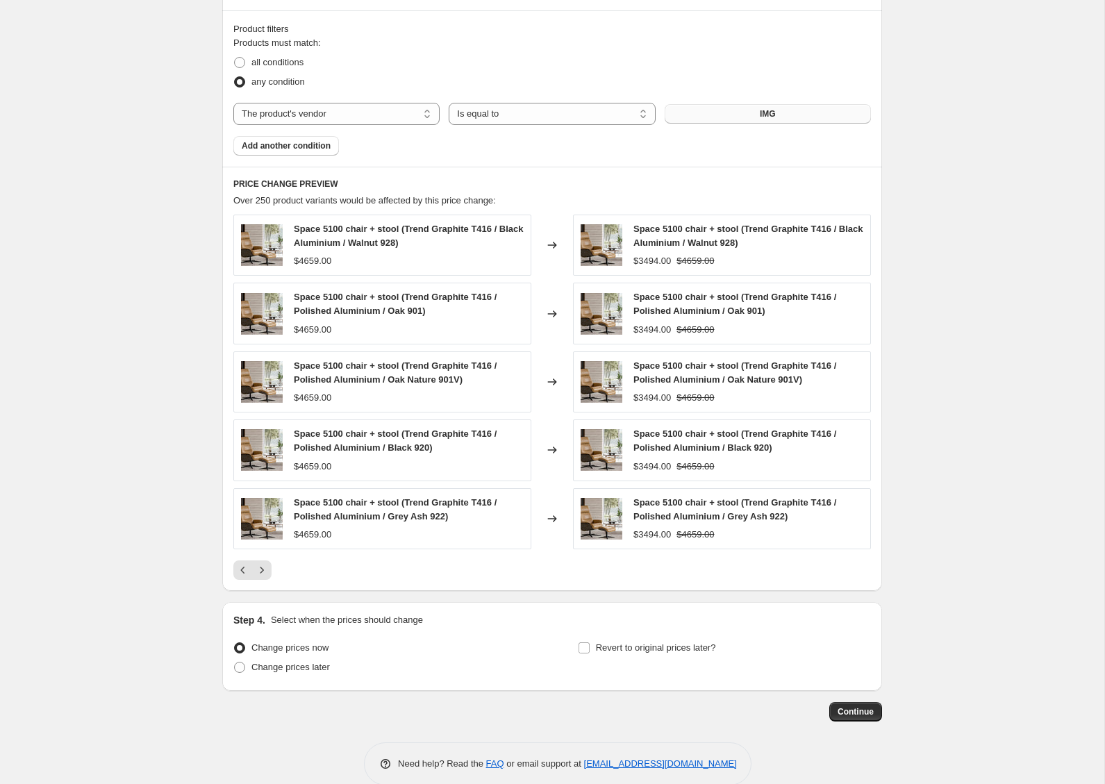
scroll to position [783, 0]
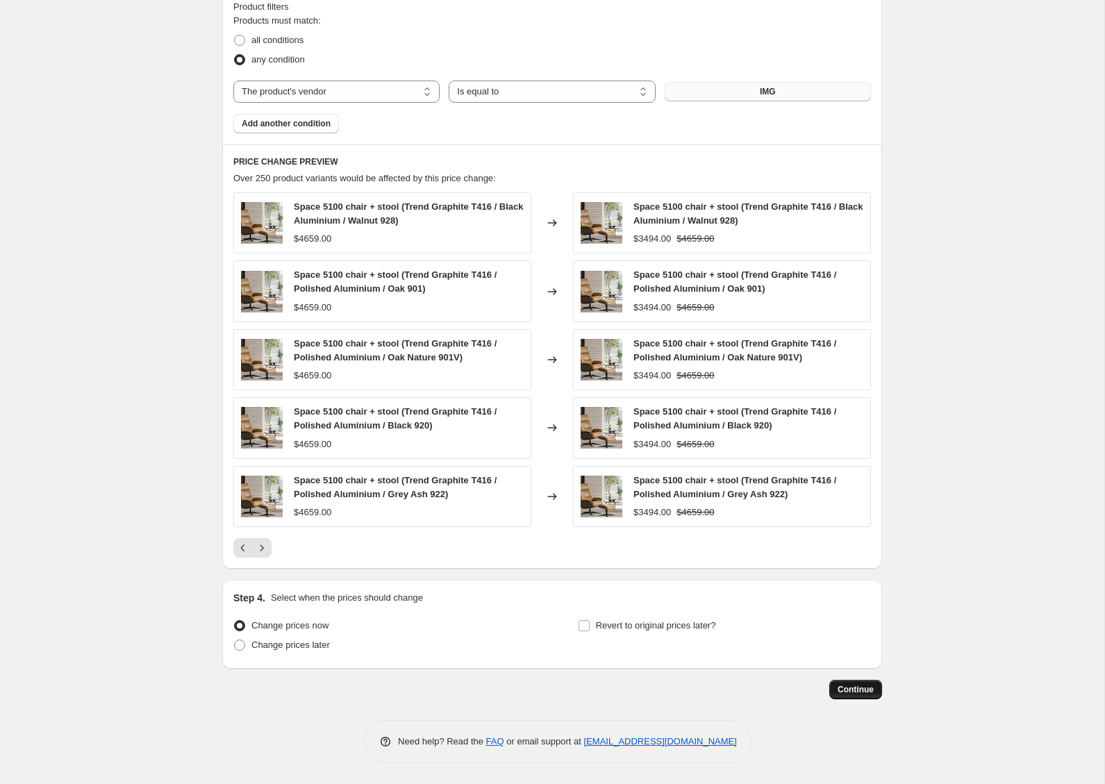
click at [856, 691] on span "Continue" at bounding box center [856, 689] width 36 height 11
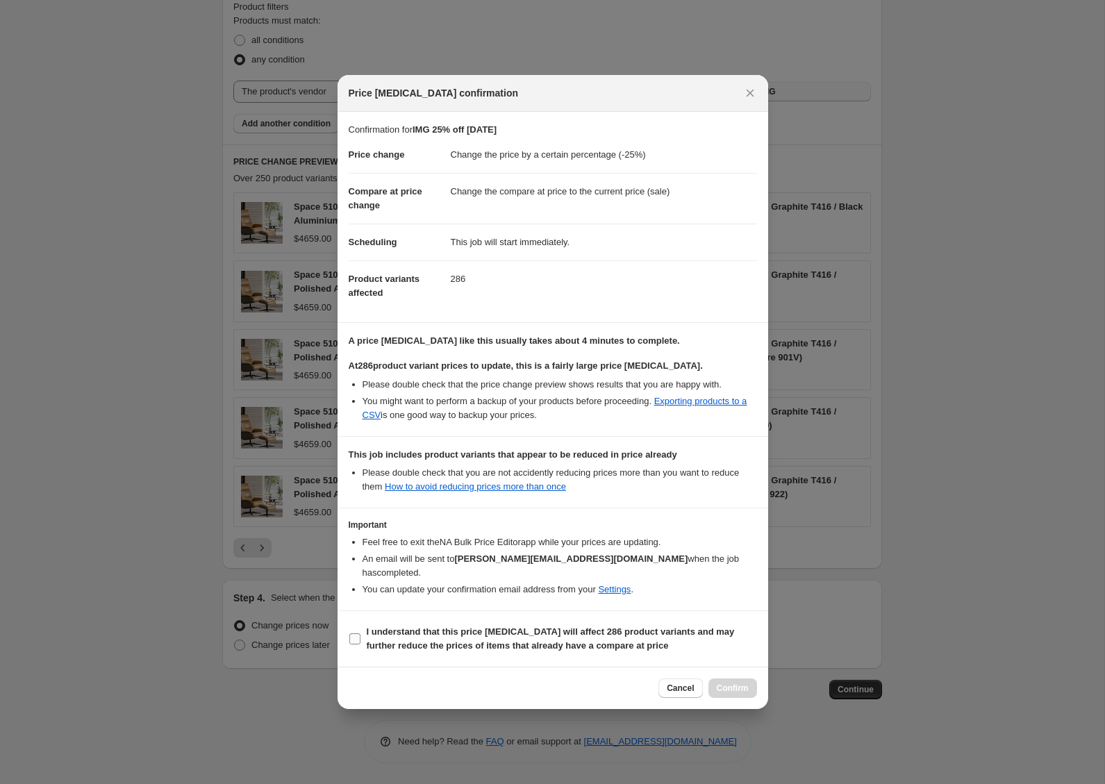
click at [352, 634] on input "I understand that this price [MEDICAL_DATA] will affect 286 product variants an…" at bounding box center [354, 639] width 11 height 11
checkbox input "true"
click at [729, 683] on span "Confirm" at bounding box center [733, 688] width 32 height 11
